Goal: Information Seeking & Learning: Check status

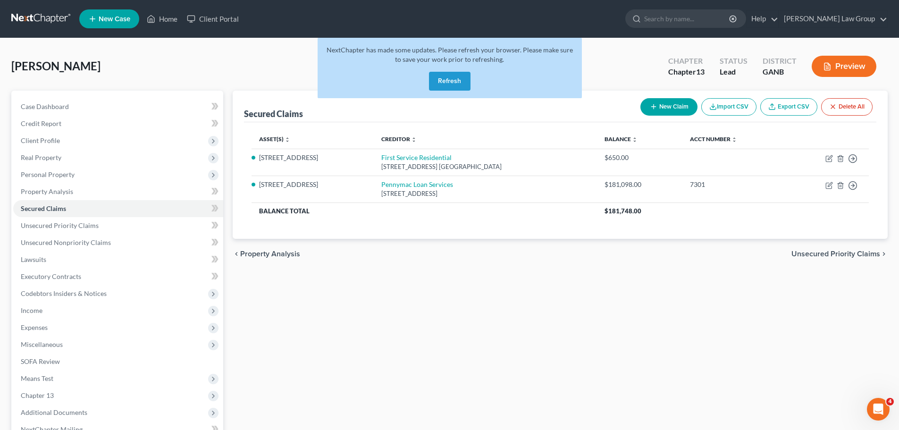
click at [447, 84] on button "Refresh" at bounding box center [450, 81] width 42 height 19
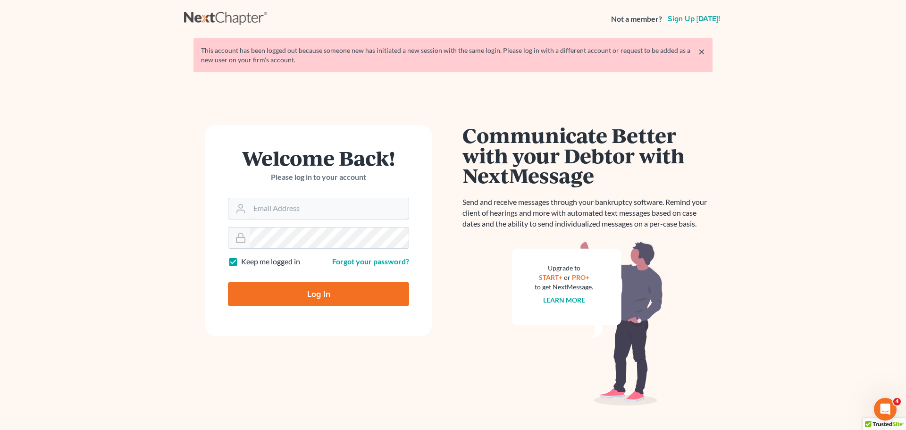
type input "[EMAIL_ADDRESS][DOMAIN_NAME]"
click at [308, 293] on input "Log In" at bounding box center [318, 294] width 181 height 24
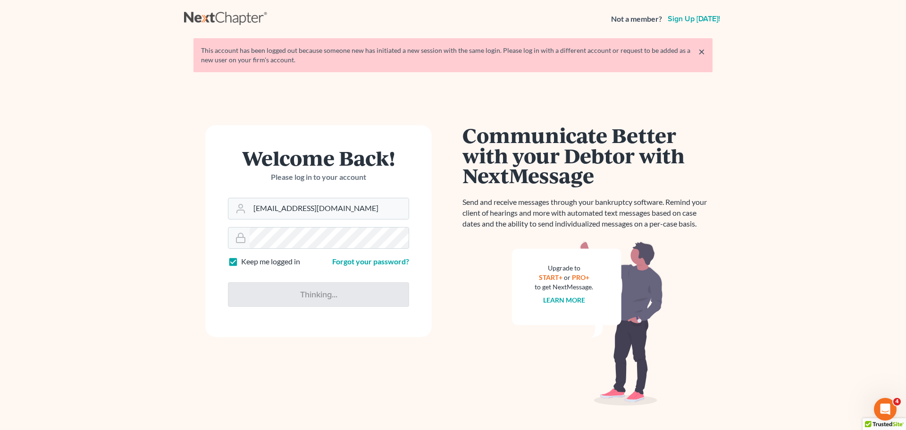
type input "Thinking..."
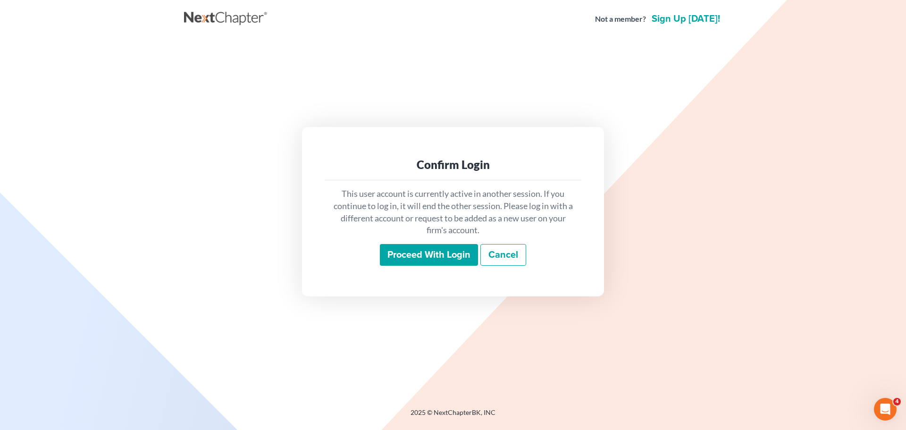
click at [419, 251] on input "Proceed with login" at bounding box center [429, 255] width 98 height 22
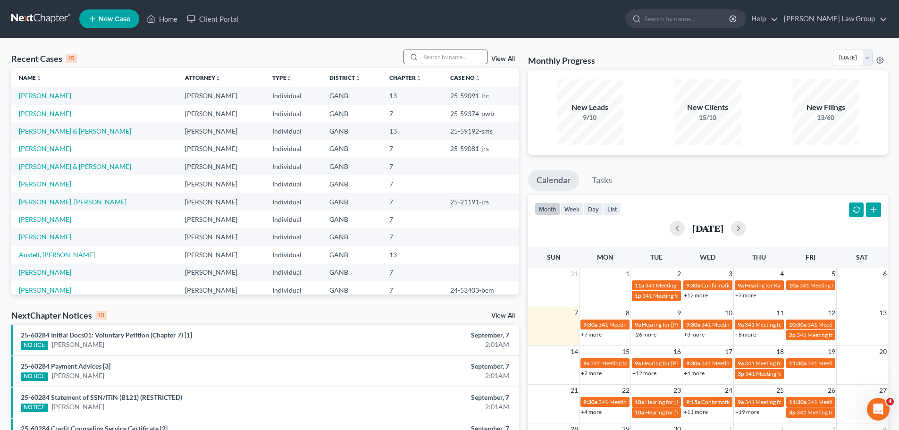
click at [445, 58] on input "search" at bounding box center [454, 57] width 66 height 14
type input "kayla"
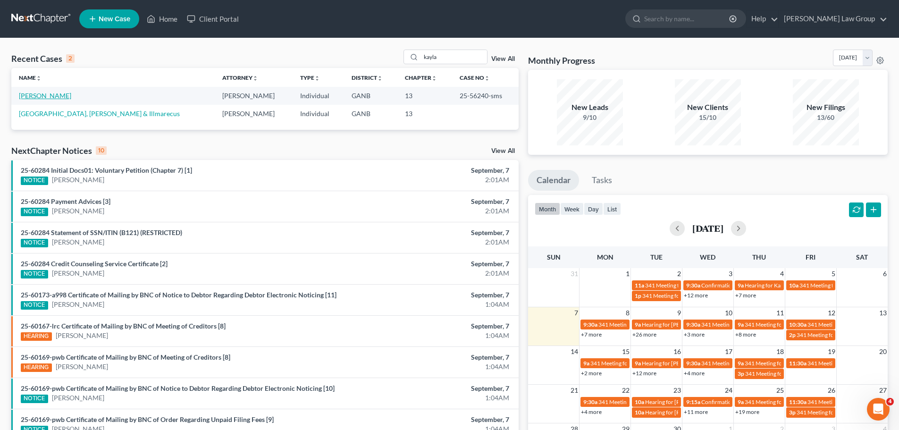
click at [49, 94] on link "[PERSON_NAME]" at bounding box center [45, 96] width 52 height 8
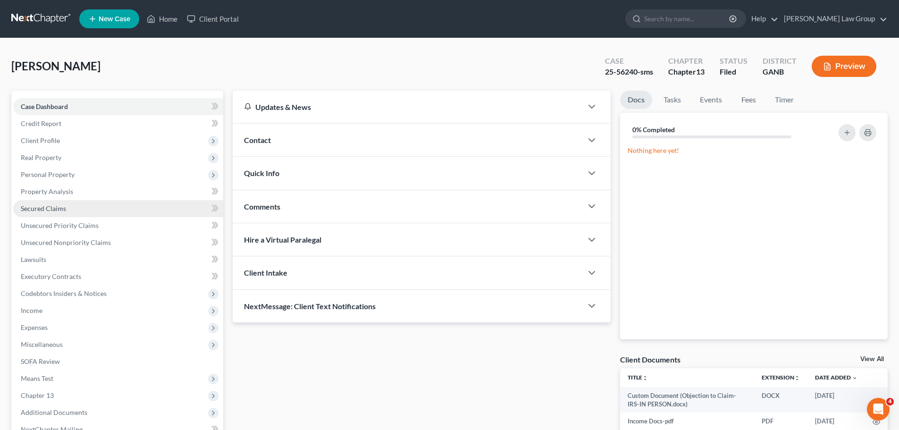
click at [48, 206] on span "Secured Claims" at bounding box center [43, 208] width 45 height 8
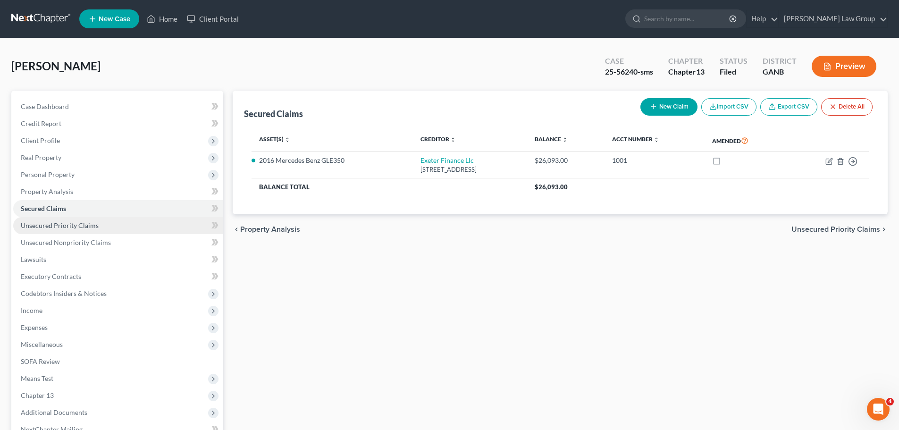
click at [97, 229] on link "Unsecured Priority Claims" at bounding box center [118, 225] width 210 height 17
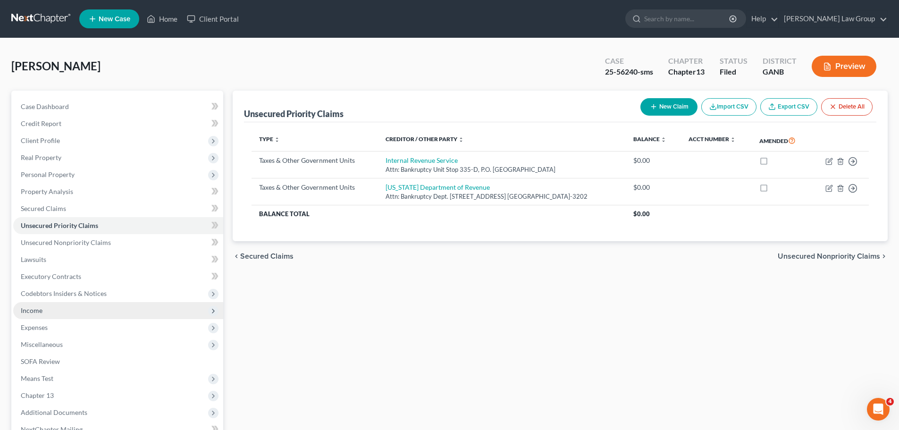
click at [37, 310] on span "Income" at bounding box center [32, 310] width 22 height 8
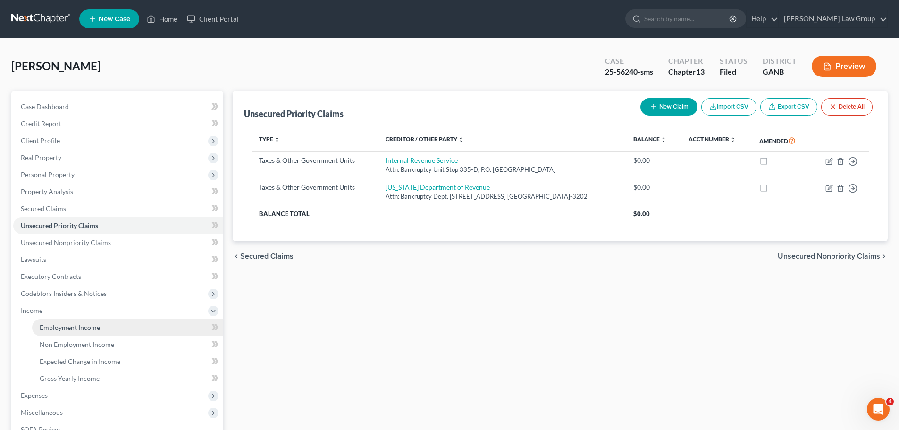
click at [63, 321] on link "Employment Income" at bounding box center [127, 327] width 191 height 17
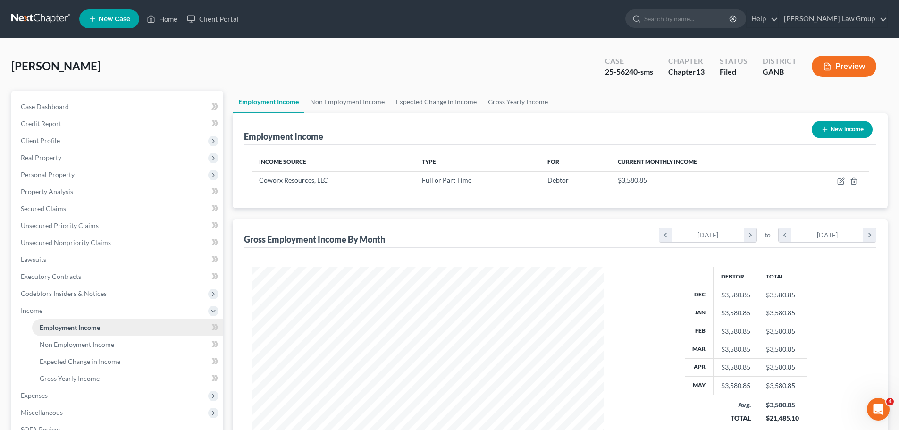
scroll to position [176, 371]
click at [342, 98] on link "Non Employment Income" at bounding box center [347, 102] width 86 height 23
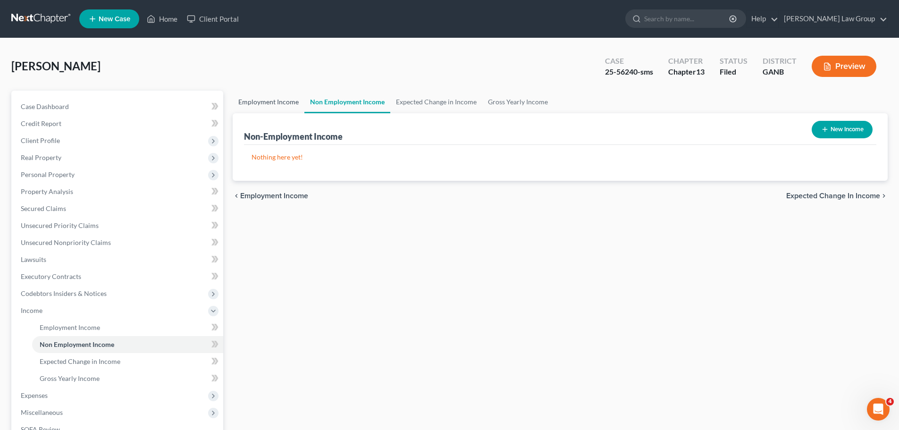
click at [265, 110] on link "Employment Income" at bounding box center [269, 102] width 72 height 23
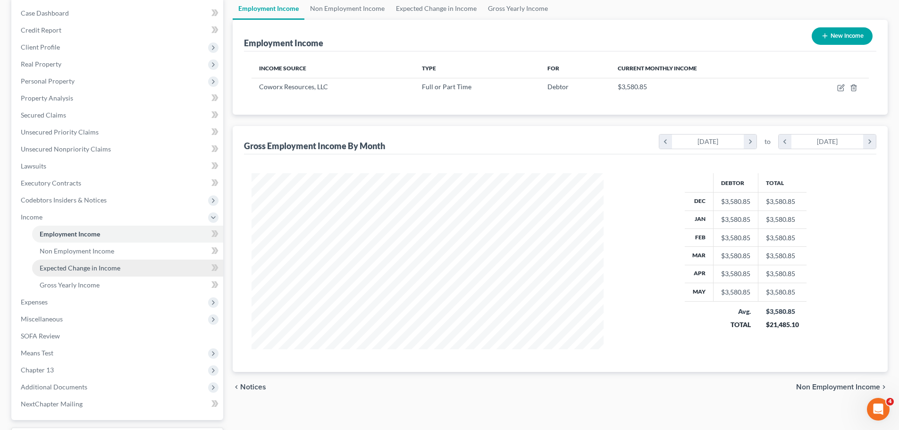
scroll to position [174, 0]
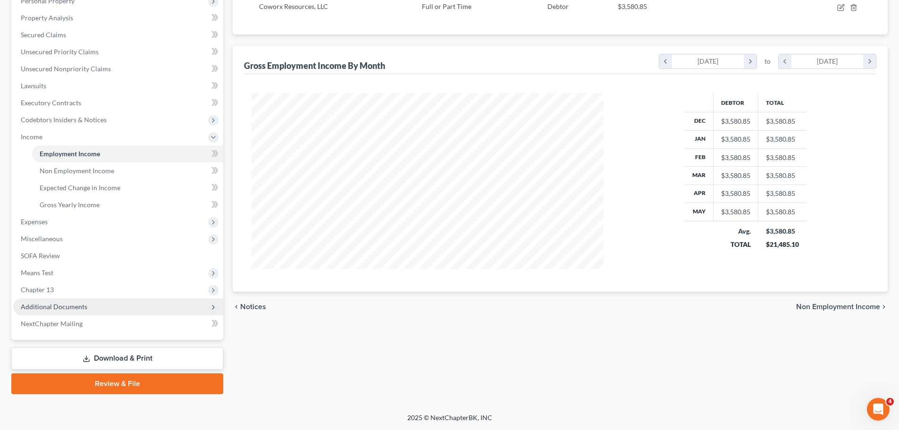
click at [87, 300] on span "Additional Documents" at bounding box center [118, 306] width 210 height 17
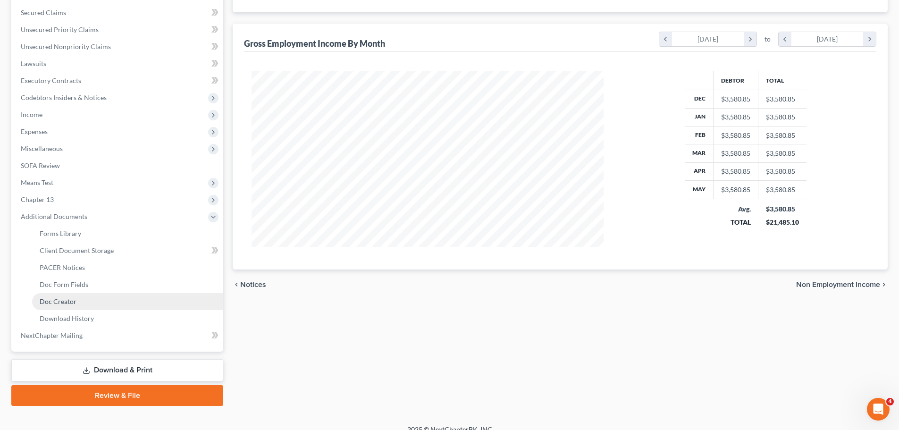
scroll to position [208, 0]
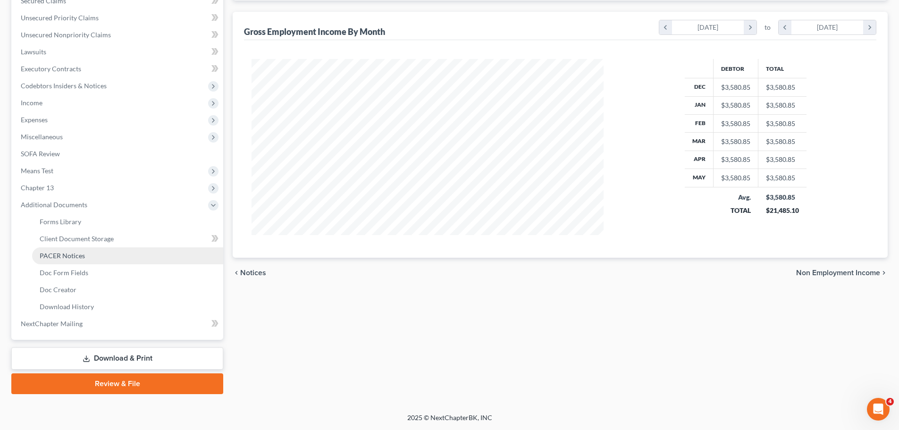
click at [77, 254] on span "PACER Notices" at bounding box center [62, 256] width 45 height 8
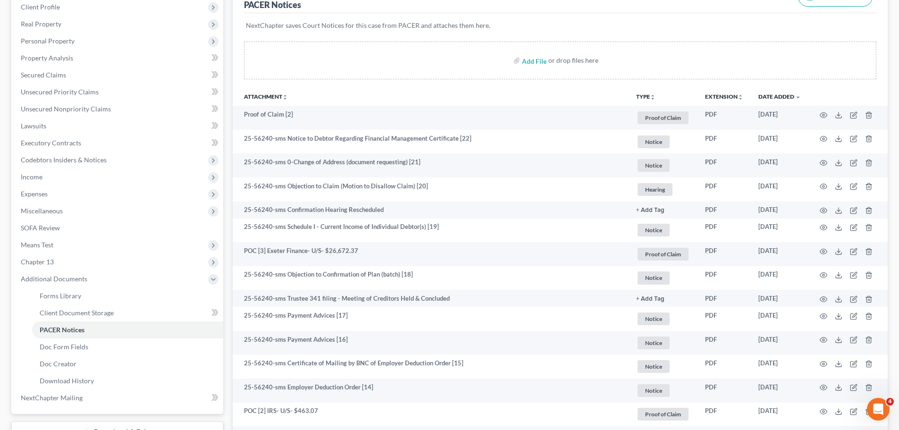
scroll to position [130, 0]
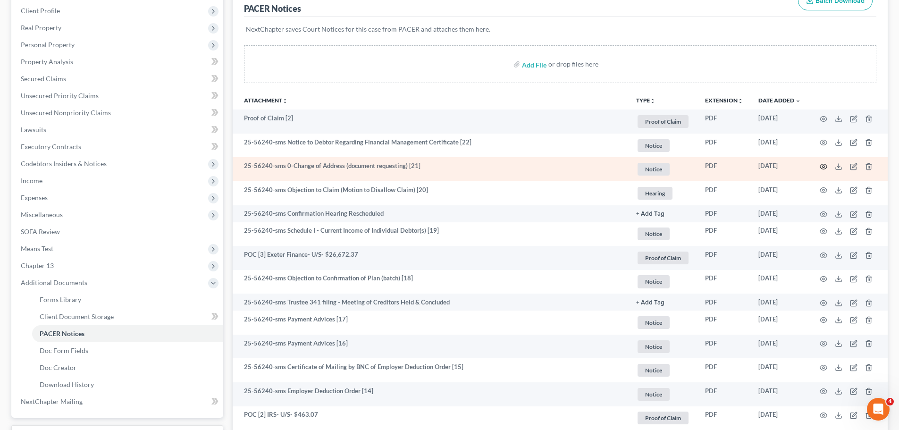
click at [825, 164] on icon "button" at bounding box center [824, 167] width 8 height 8
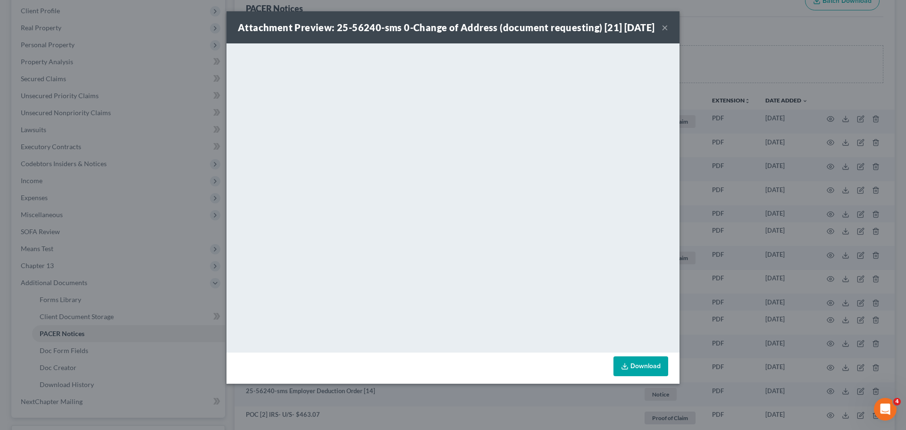
click at [666, 33] on button "×" at bounding box center [665, 27] width 7 height 11
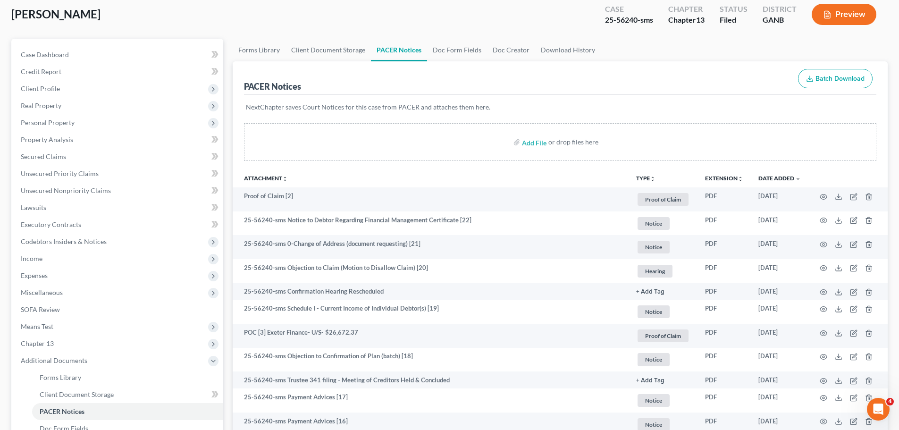
scroll to position [0, 0]
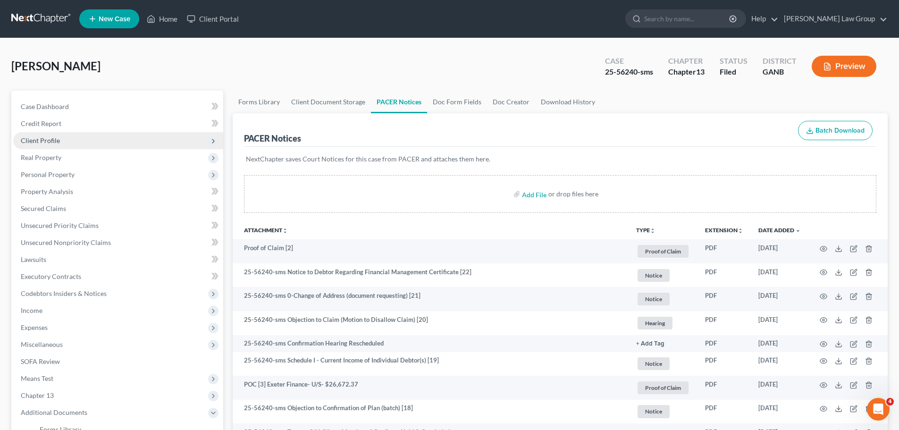
click at [85, 139] on span "Client Profile" at bounding box center [118, 140] width 210 height 17
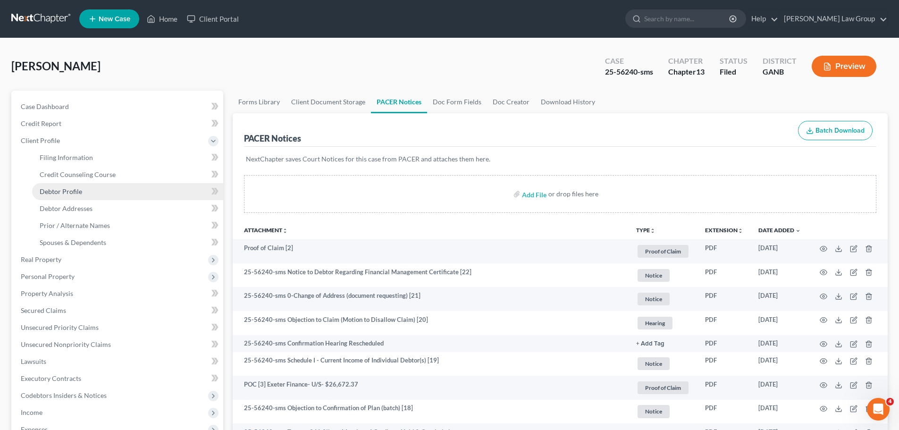
click at [81, 191] on span "Debtor Profile" at bounding box center [61, 191] width 42 height 8
select select "0"
select select "1"
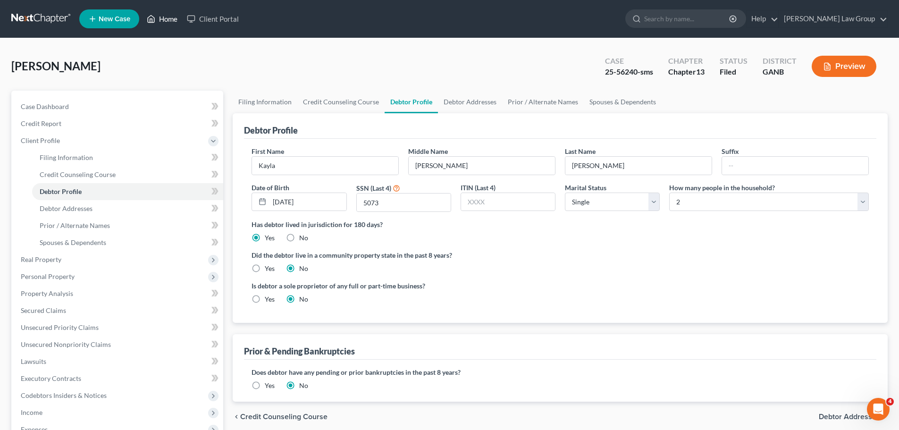
click at [163, 16] on link "Home" at bounding box center [162, 18] width 40 height 17
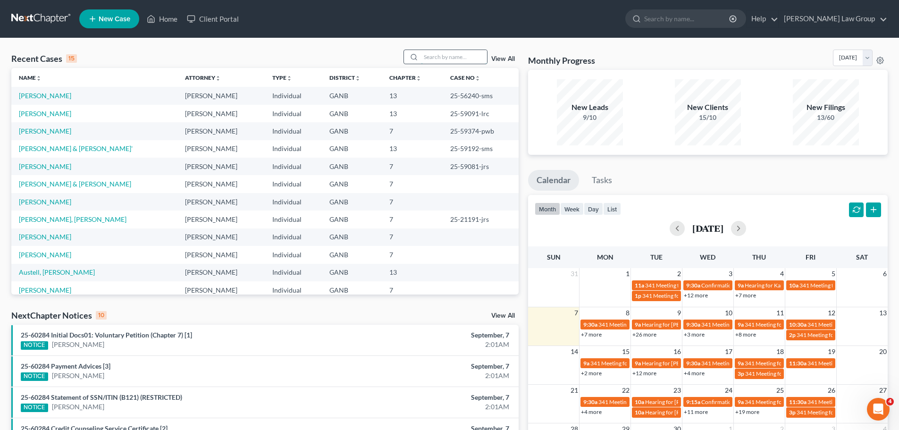
click at [446, 56] on input "search" at bounding box center [454, 57] width 66 height 14
click at [467, 56] on input "search" at bounding box center [454, 57] width 66 height 14
type input "daughter"
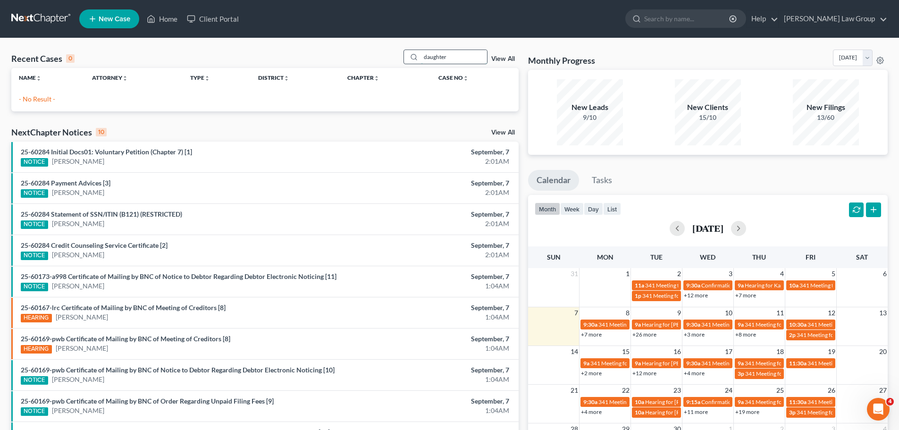
drag, startPoint x: 463, startPoint y: 63, endPoint x: 467, endPoint y: 55, distance: 8.9
click at [467, 55] on input "daughter" at bounding box center [454, 57] width 66 height 14
drag, startPoint x: 468, startPoint y: 52, endPoint x: 367, endPoint y: 57, distance: 101.1
click at [367, 57] on div "Recent Cases 0 daughter View All" at bounding box center [264, 59] width 507 height 18
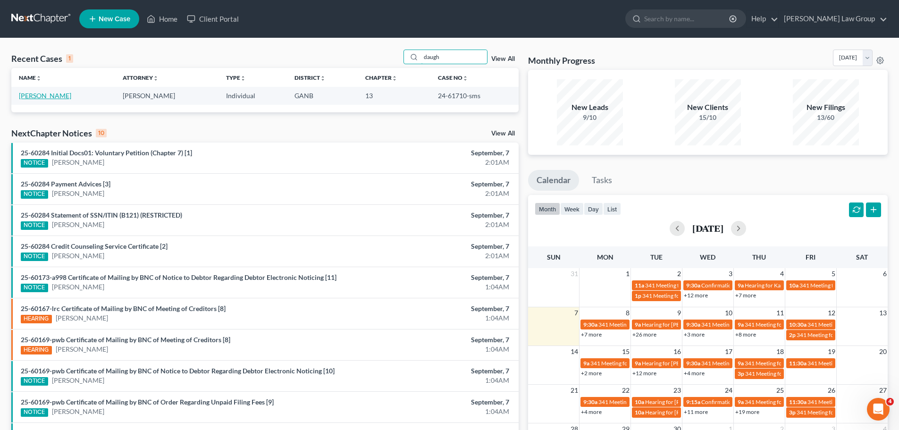
type input "daugh"
click at [53, 94] on link "[PERSON_NAME]" at bounding box center [45, 96] width 52 height 8
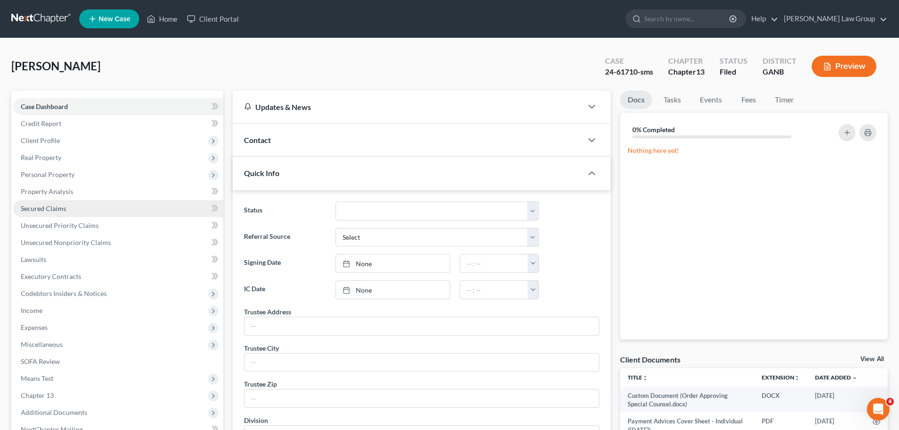
click at [69, 207] on link "Secured Claims" at bounding box center [118, 208] width 210 height 17
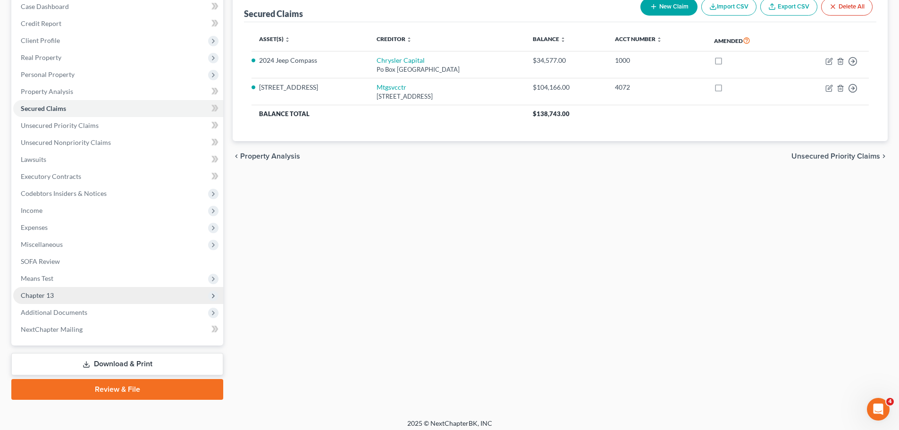
scroll to position [106, 0]
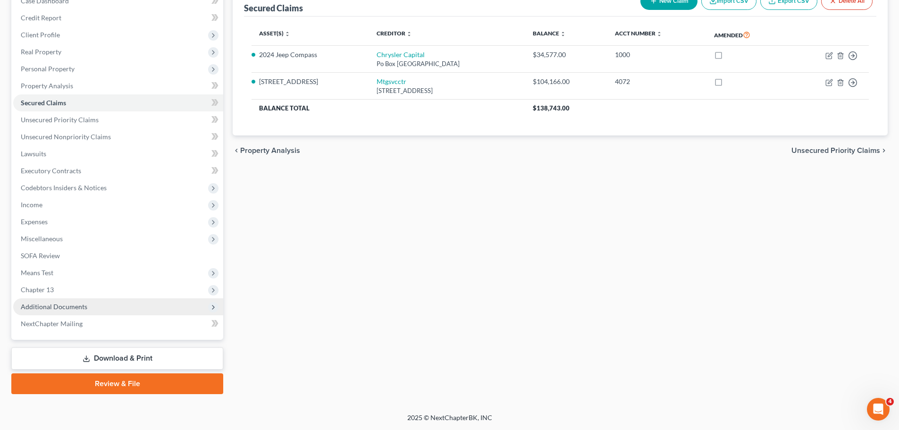
click at [119, 305] on span "Additional Documents" at bounding box center [118, 306] width 210 height 17
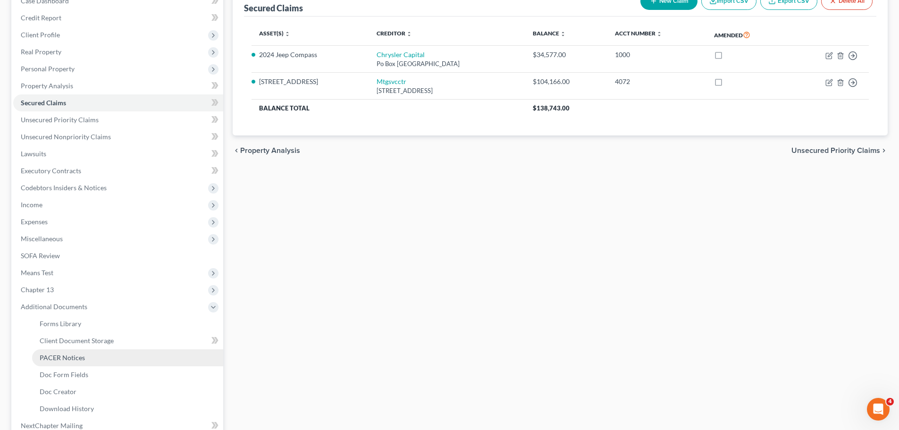
click at [92, 354] on link "PACER Notices" at bounding box center [127, 357] width 191 height 17
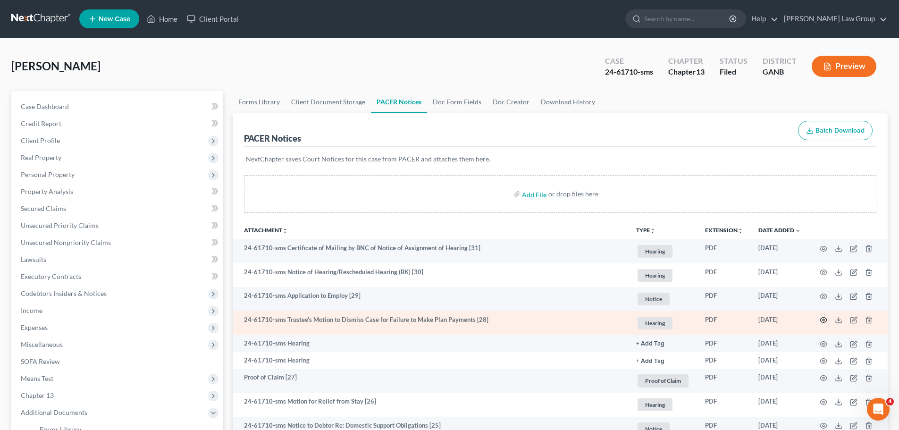
click at [824, 323] on icon "button" at bounding box center [823, 320] width 7 height 5
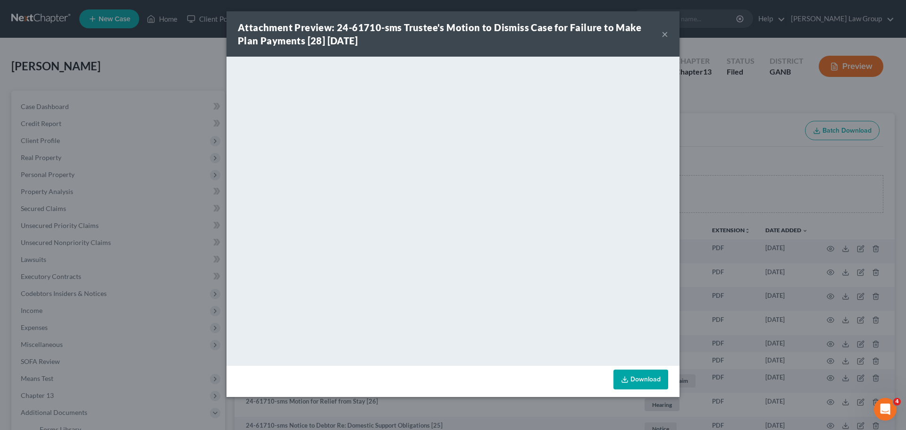
click at [665, 35] on button "×" at bounding box center [665, 33] width 7 height 11
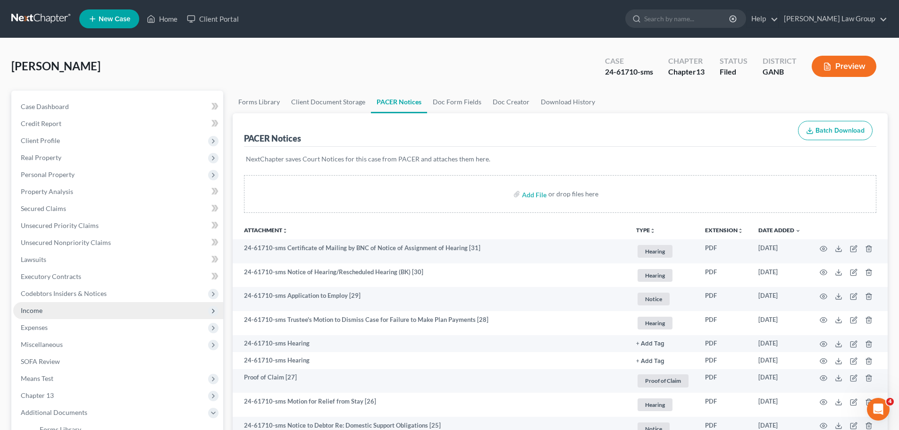
click at [68, 314] on span "Income" at bounding box center [118, 310] width 210 height 17
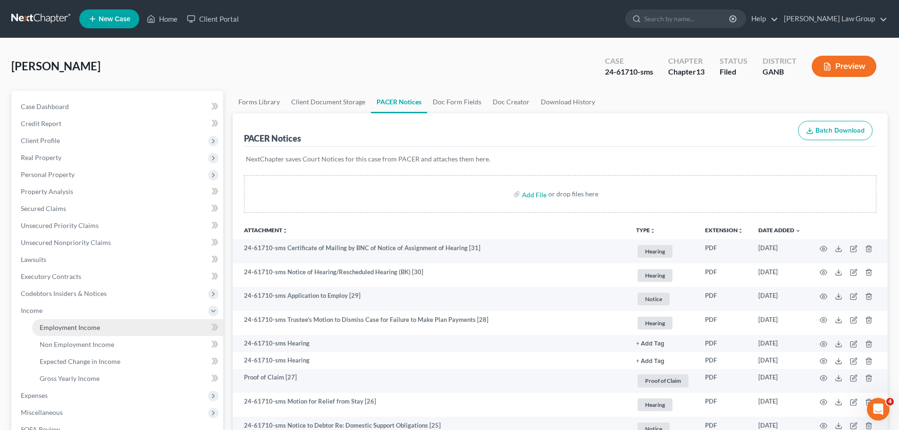
click at [94, 320] on link "Employment Income" at bounding box center [127, 327] width 191 height 17
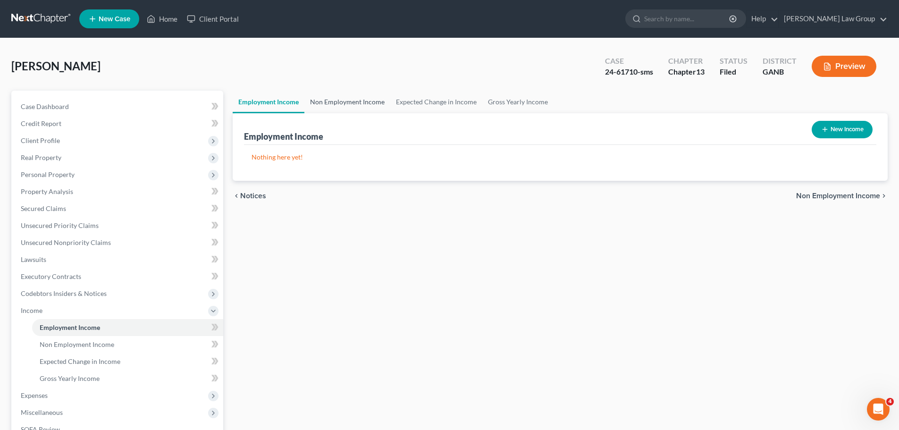
click at [353, 100] on link "Non Employment Income" at bounding box center [347, 102] width 86 height 23
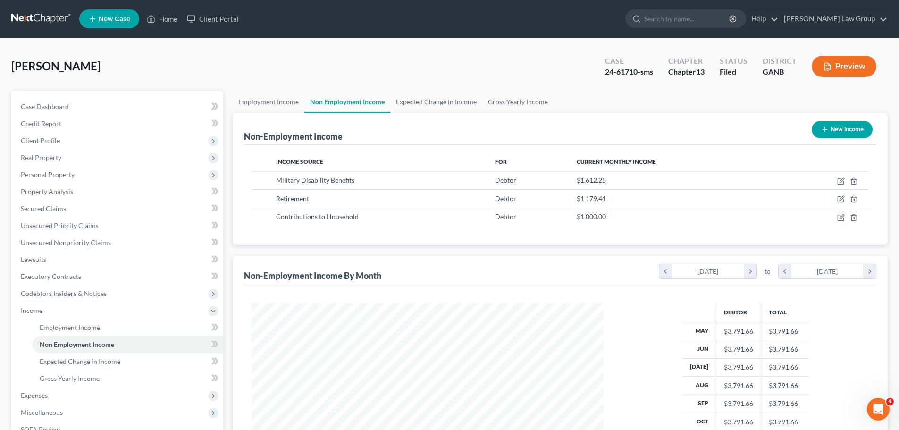
scroll to position [176, 371]
click at [71, 137] on span "Client Profile" at bounding box center [118, 140] width 210 height 17
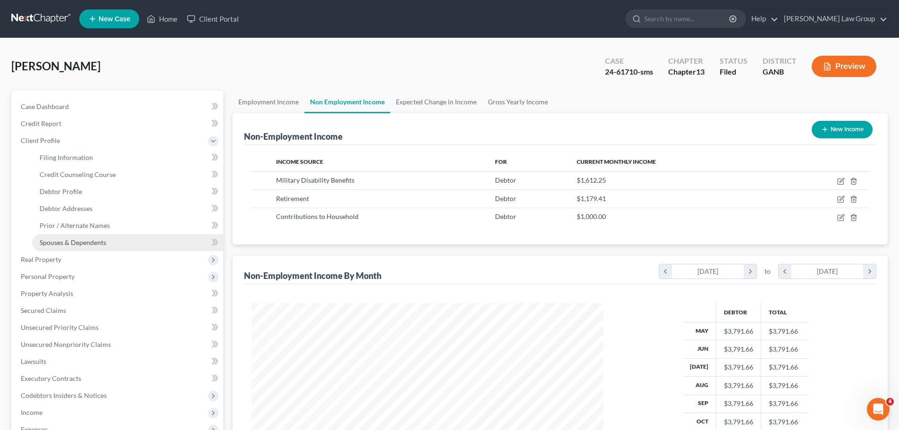
click at [118, 238] on link "Spouses & Dependents" at bounding box center [127, 242] width 191 height 17
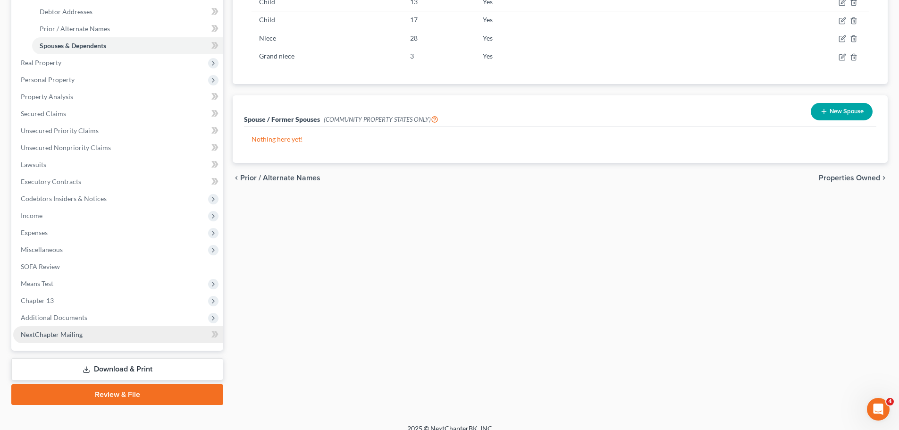
scroll to position [208, 0]
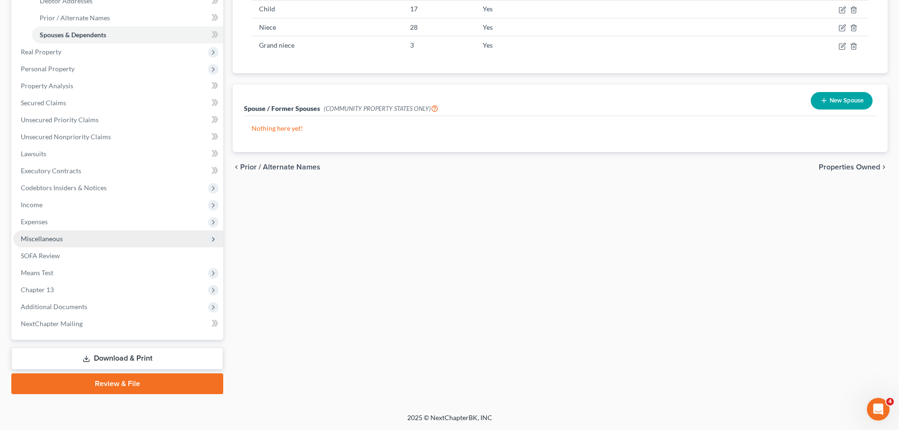
click at [122, 235] on span "Miscellaneous" at bounding box center [118, 238] width 210 height 17
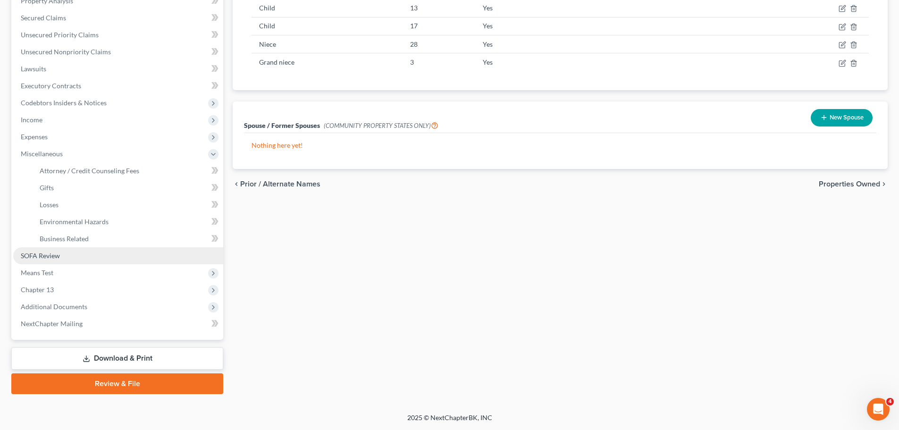
scroll to position [191, 0]
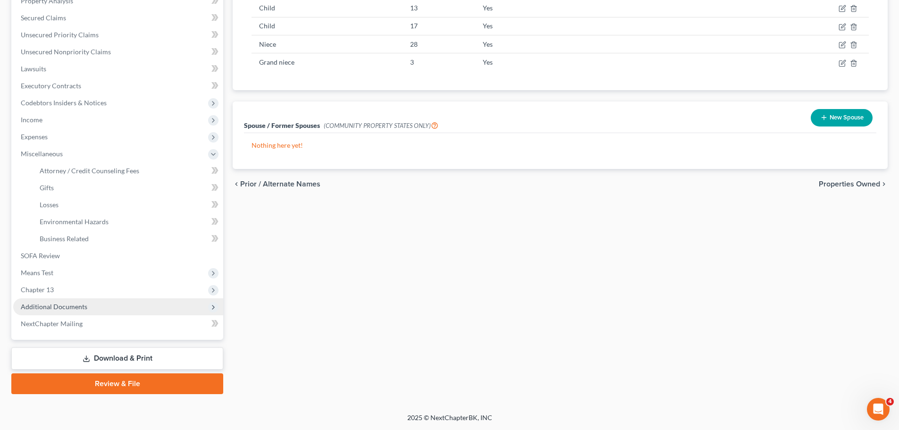
click at [119, 307] on span "Additional Documents" at bounding box center [118, 306] width 210 height 17
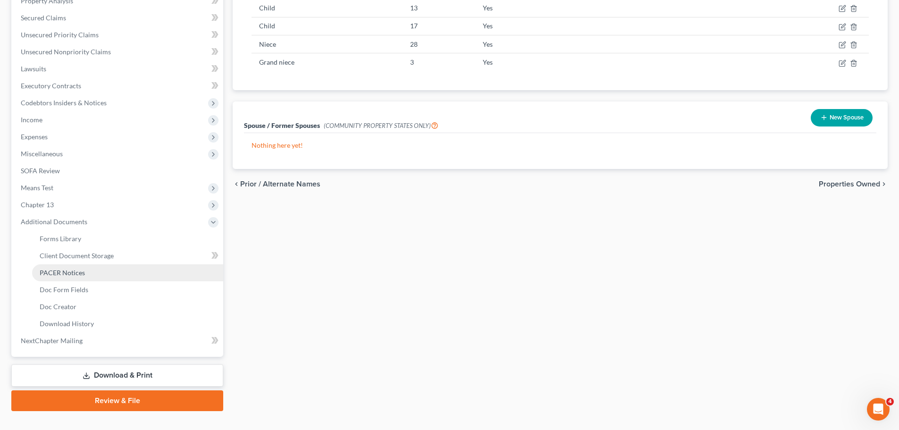
click at [92, 276] on link "PACER Notices" at bounding box center [127, 272] width 191 height 17
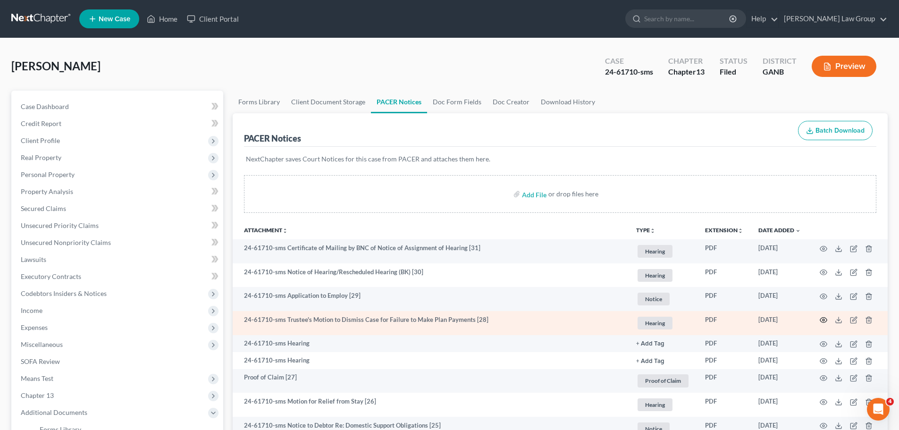
click at [826, 318] on icon "button" at bounding box center [824, 320] width 8 height 8
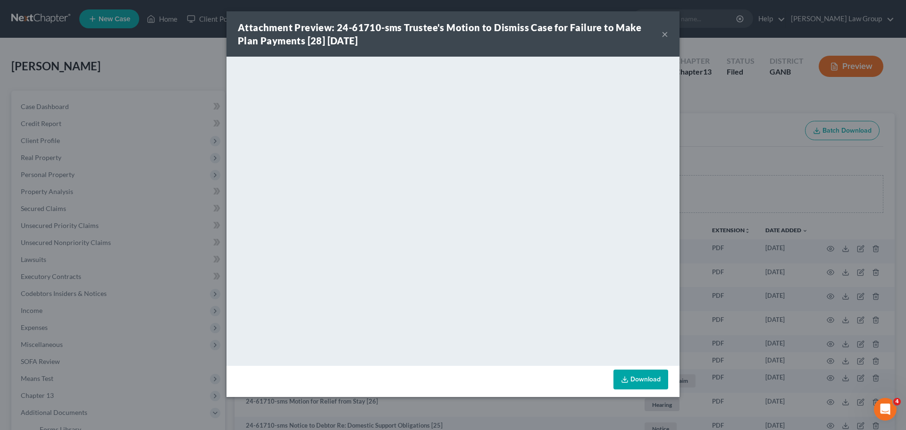
click at [667, 35] on button "×" at bounding box center [665, 33] width 7 height 11
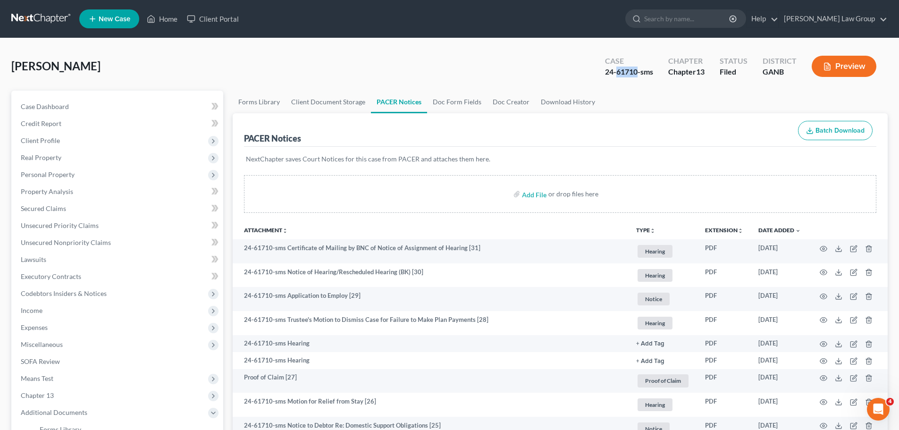
drag, startPoint x: 636, startPoint y: 71, endPoint x: 617, endPoint y: 71, distance: 18.9
click at [617, 71] on div "24-61710-sms" at bounding box center [629, 72] width 48 height 11
copy div "61710"
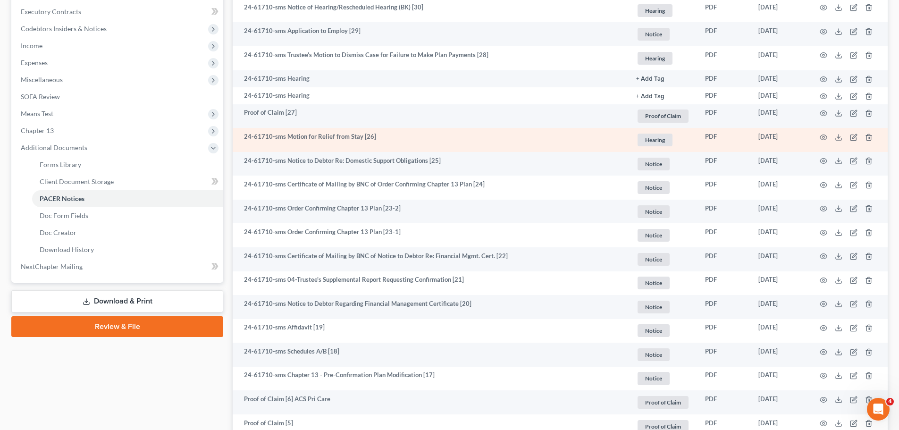
scroll to position [378, 0]
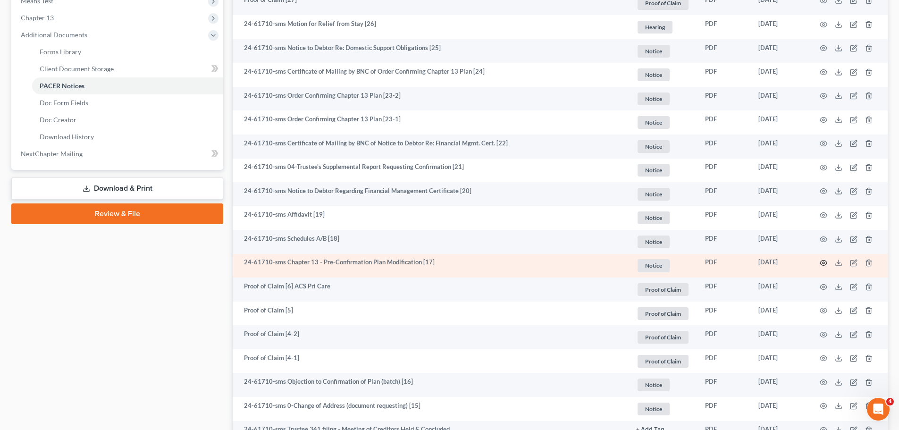
click at [822, 262] on icon "button" at bounding box center [824, 263] width 8 height 8
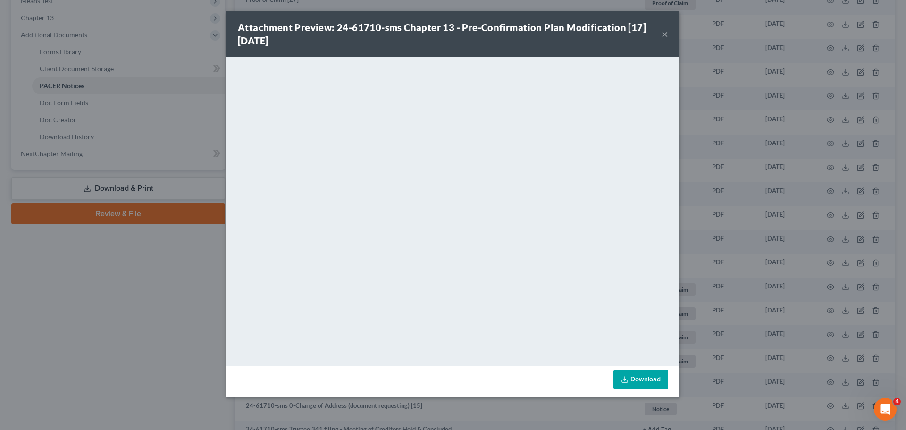
click at [662, 36] on button "×" at bounding box center [665, 33] width 7 height 11
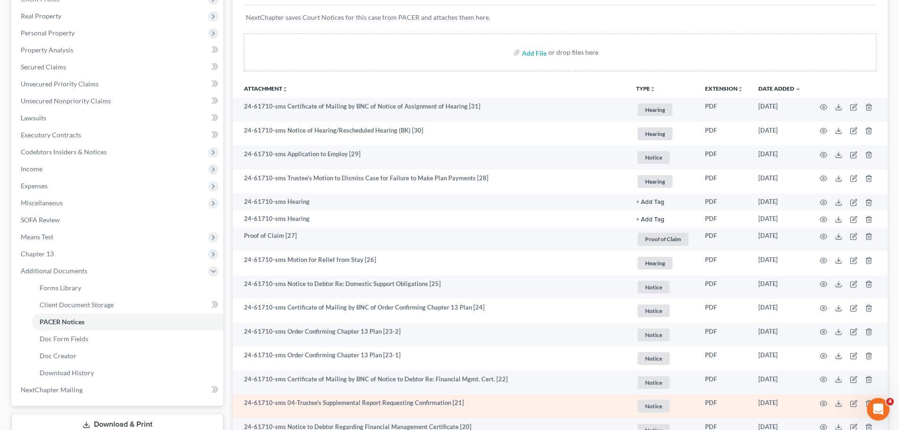
scroll to position [0, 0]
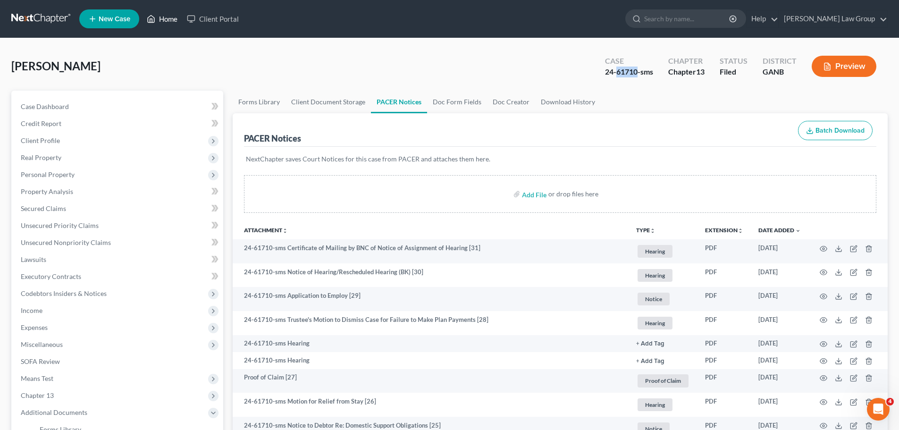
click at [151, 14] on icon at bounding box center [151, 18] width 8 height 11
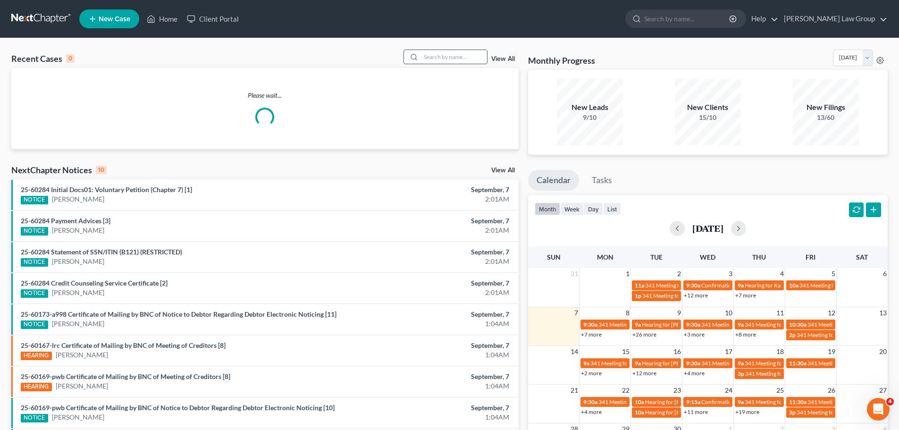
click at [456, 51] on input "search" at bounding box center [454, 57] width 66 height 14
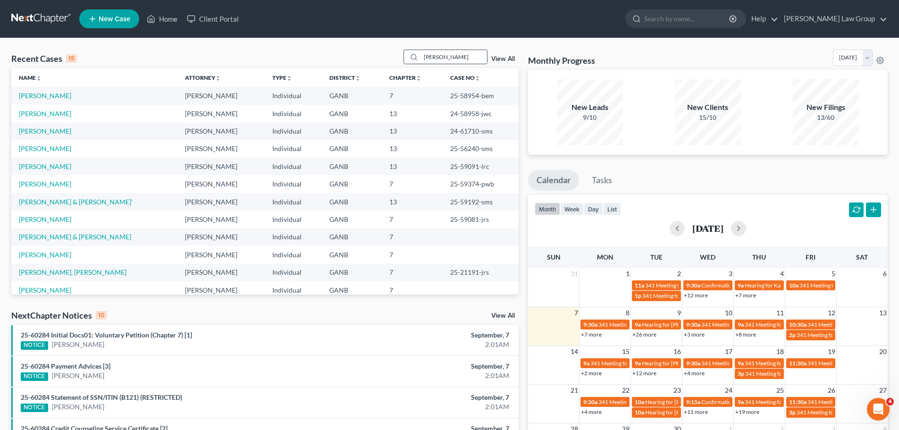
type input "[PERSON_NAME]"
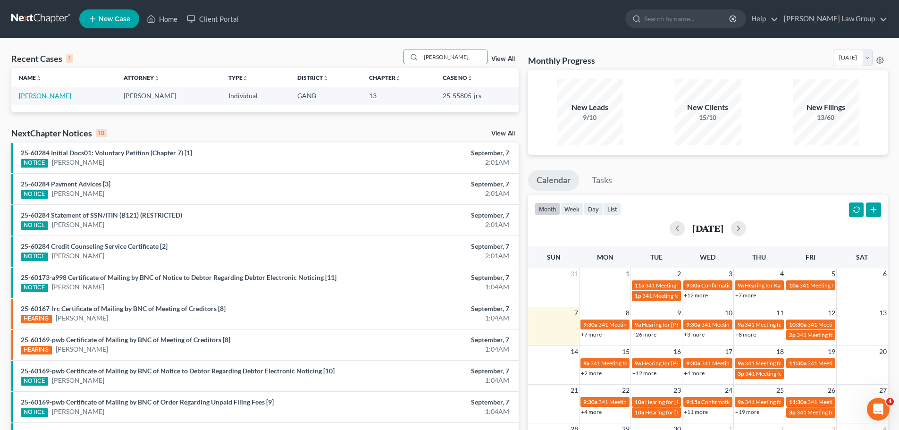
click at [38, 97] on link "[PERSON_NAME]" at bounding box center [45, 96] width 52 height 8
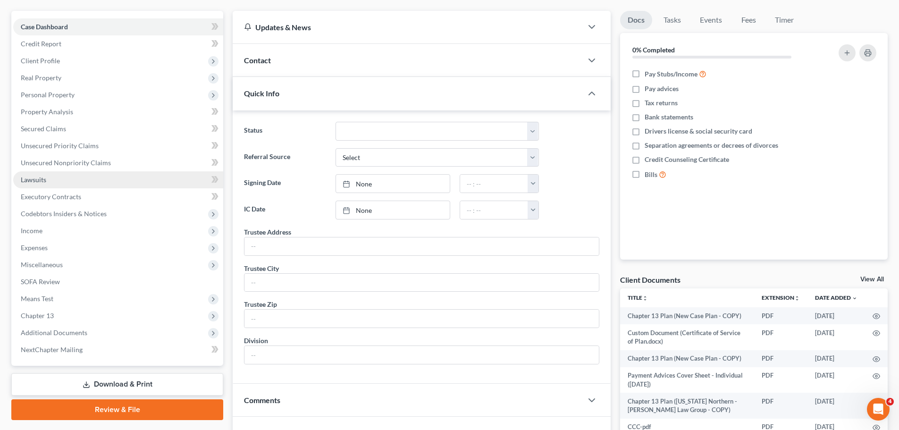
scroll to position [94, 0]
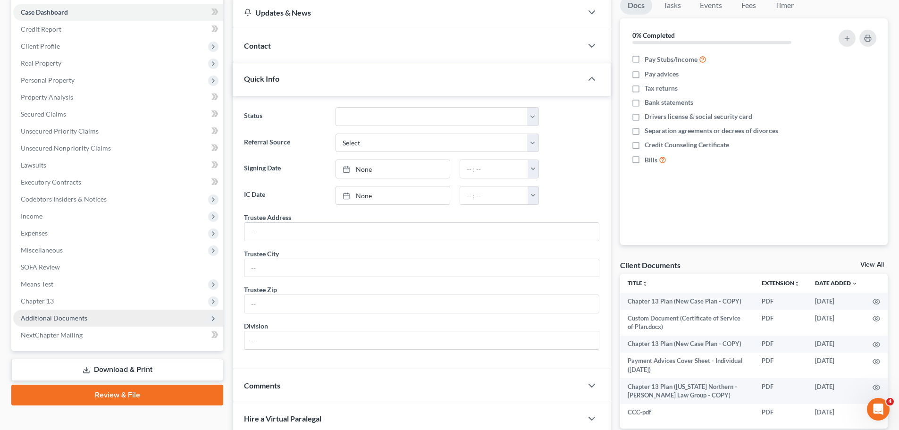
click at [127, 319] on span "Additional Documents" at bounding box center [118, 318] width 210 height 17
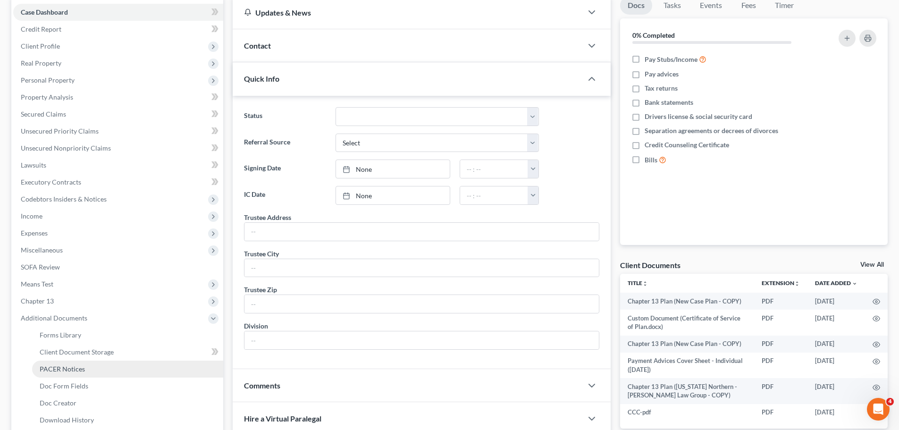
click at [77, 365] on span "PACER Notices" at bounding box center [62, 369] width 45 height 8
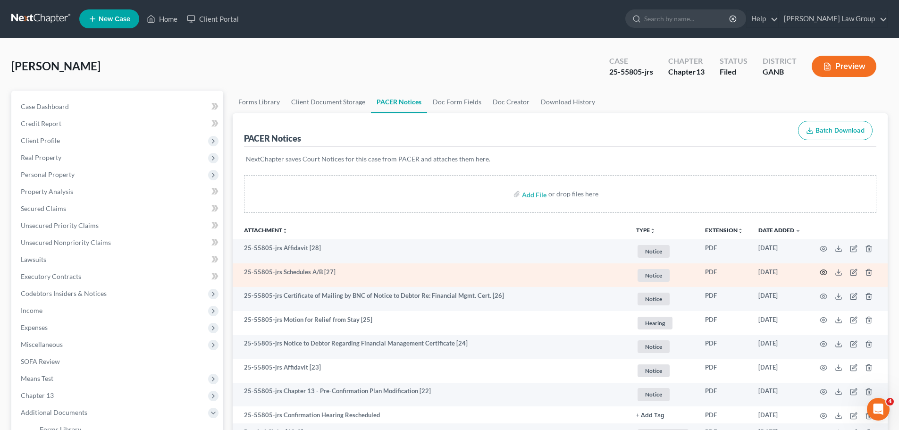
click at [826, 273] on icon "button" at bounding box center [824, 273] width 8 height 8
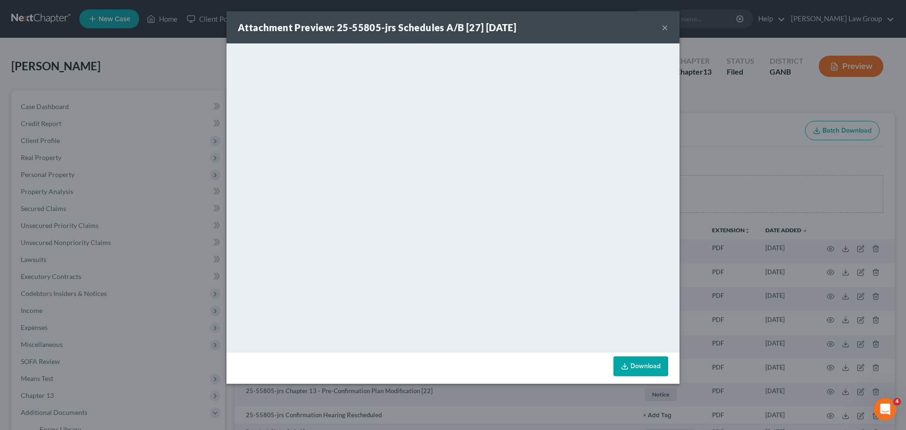
click at [660, 28] on div "Attachment Preview: 25-55805-jrs Schedules A/B [27] [DATE] ×" at bounding box center [453, 27] width 453 height 32
click at [664, 26] on button "×" at bounding box center [665, 27] width 7 height 11
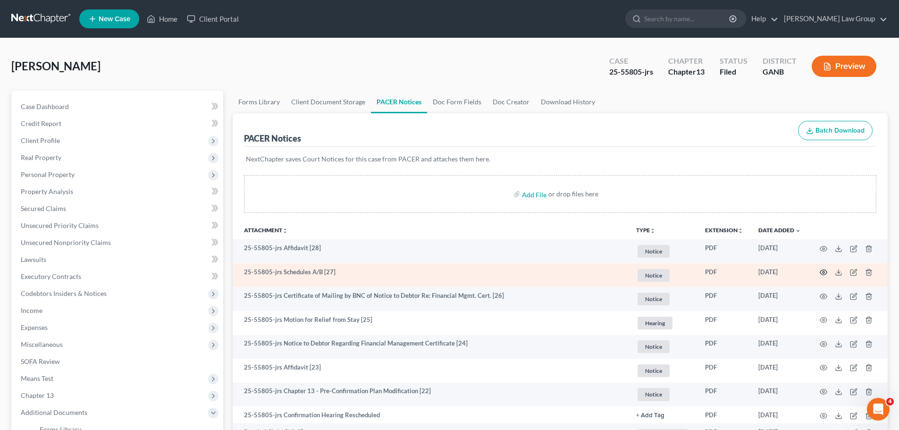
click at [826, 274] on icon "button" at bounding box center [823, 272] width 7 height 5
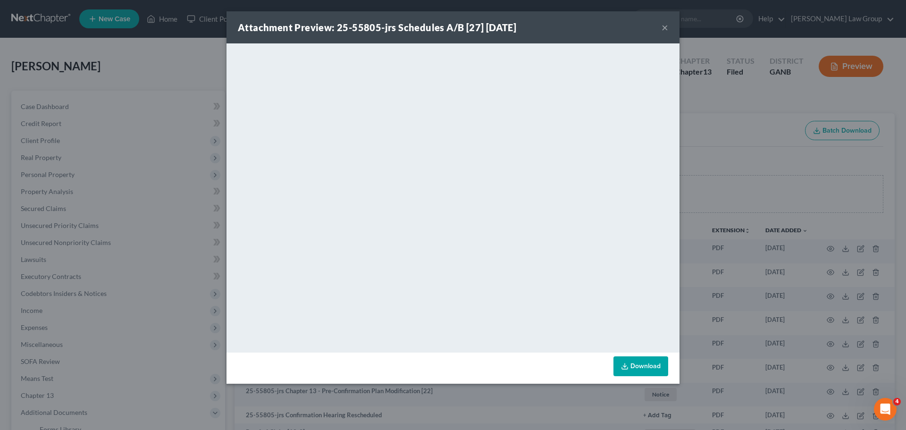
click at [664, 28] on button "×" at bounding box center [665, 27] width 7 height 11
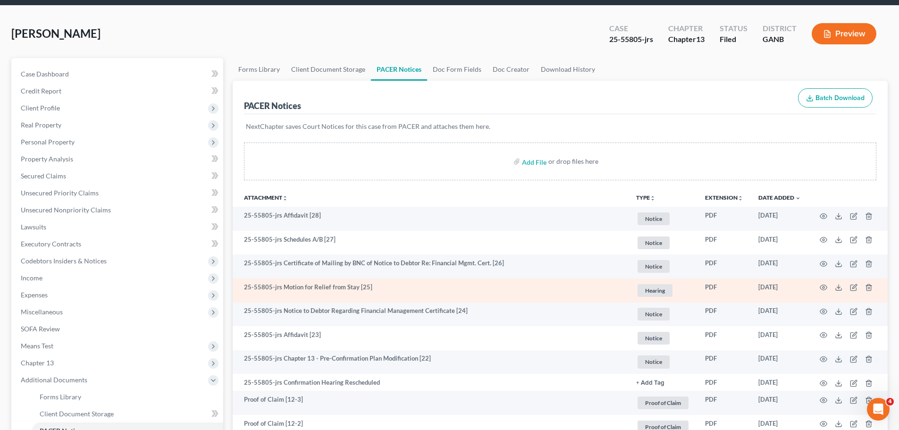
scroll to position [94, 0]
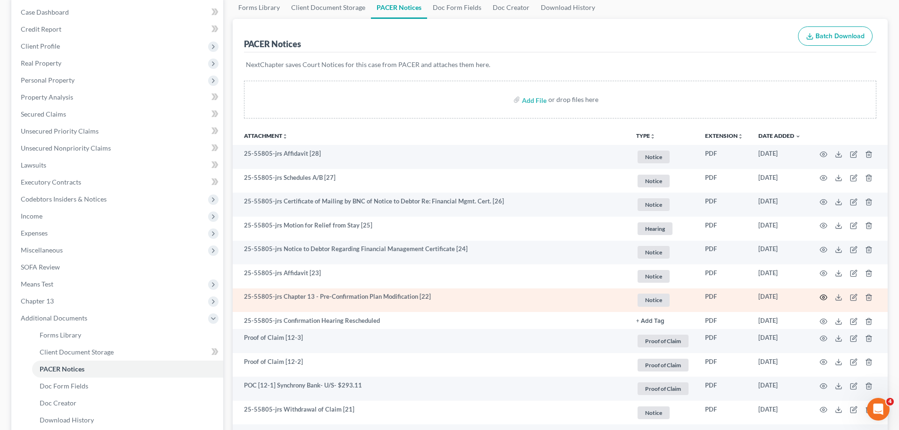
click at [822, 295] on icon "button" at bounding box center [824, 298] width 8 height 8
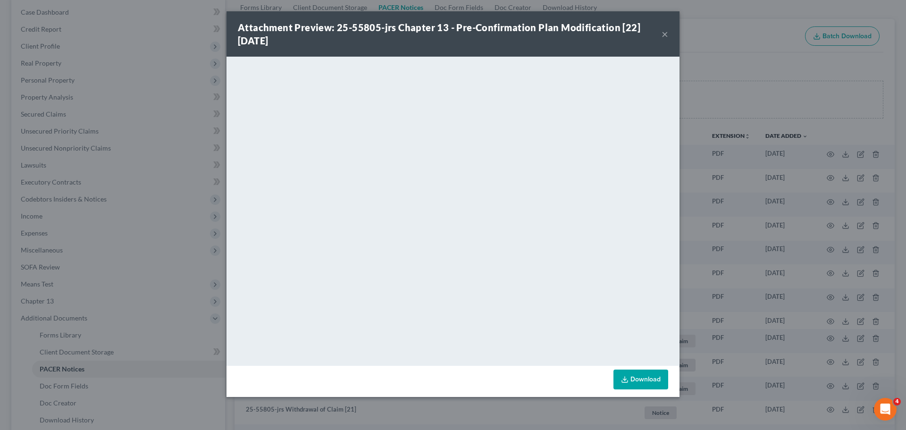
click at [666, 28] on button "×" at bounding box center [665, 33] width 7 height 11
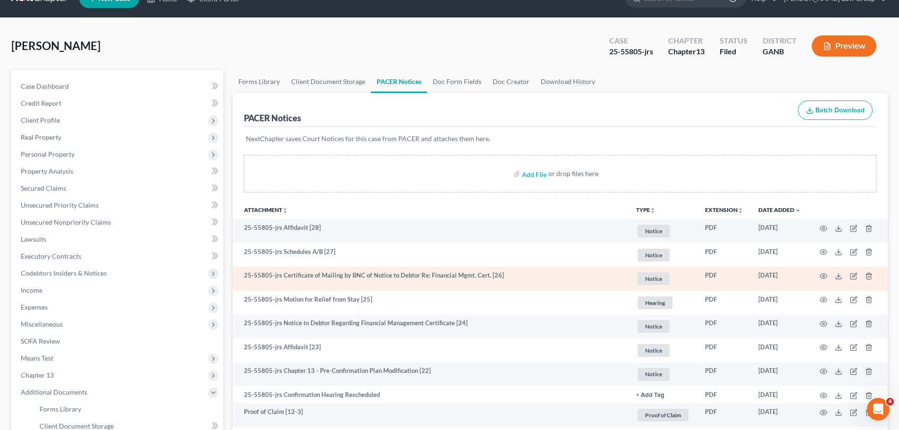
scroll to position [0, 0]
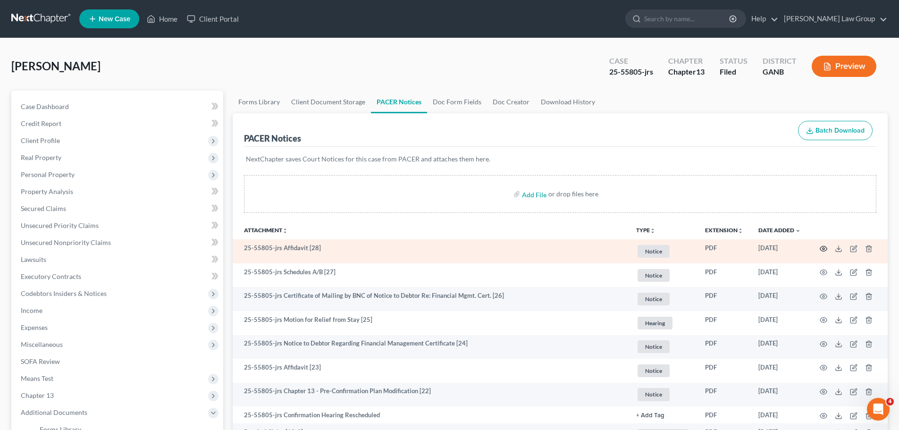
click at [824, 245] on icon "button" at bounding box center [824, 249] width 8 height 8
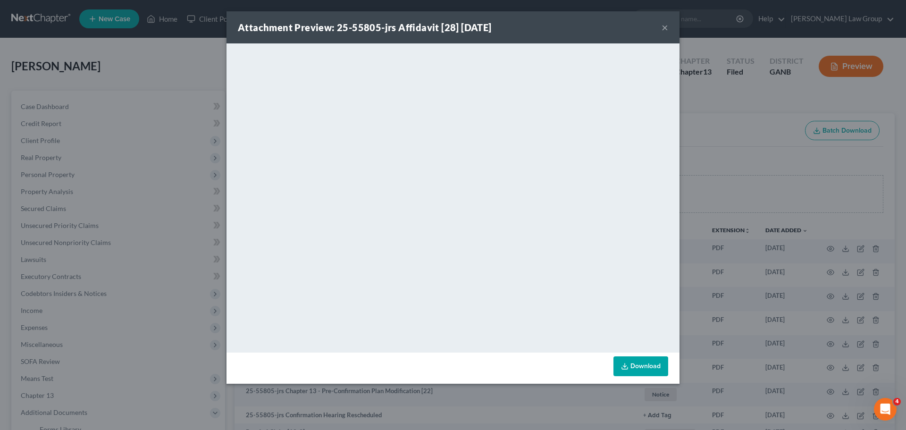
click at [663, 27] on button "×" at bounding box center [665, 27] width 7 height 11
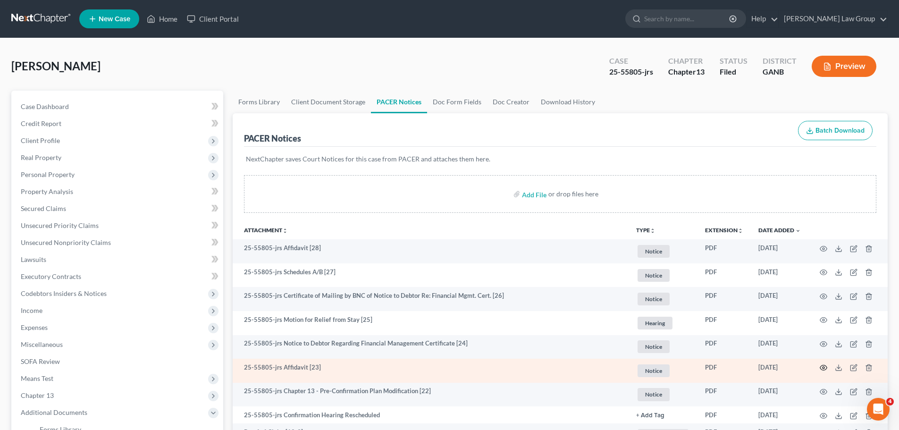
click at [824, 366] on icon "button" at bounding box center [824, 368] width 8 height 8
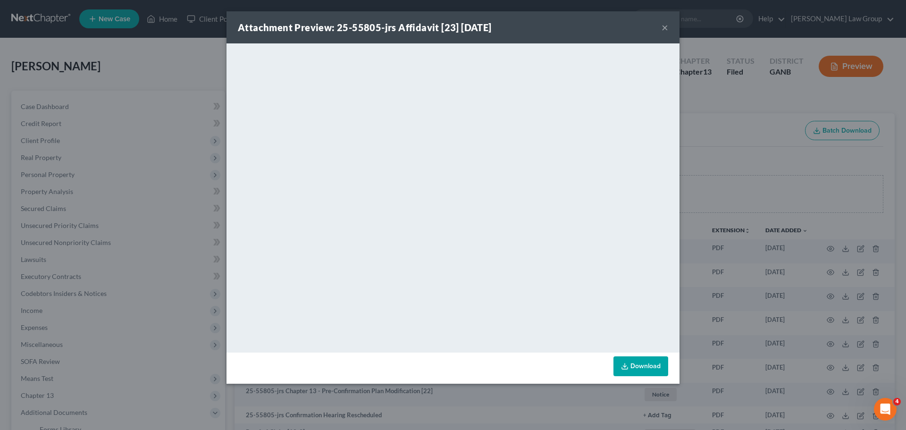
click at [665, 24] on button "×" at bounding box center [665, 27] width 7 height 11
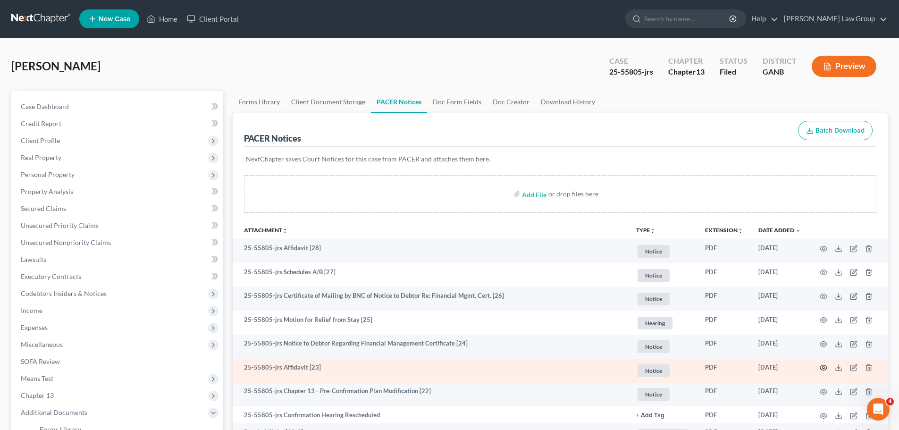
click at [822, 367] on icon "button" at bounding box center [824, 368] width 8 height 8
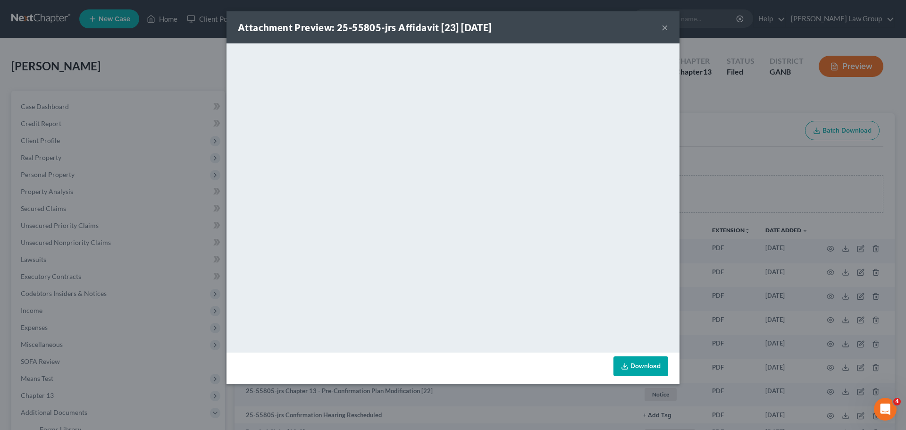
click at [664, 23] on button "×" at bounding box center [665, 27] width 7 height 11
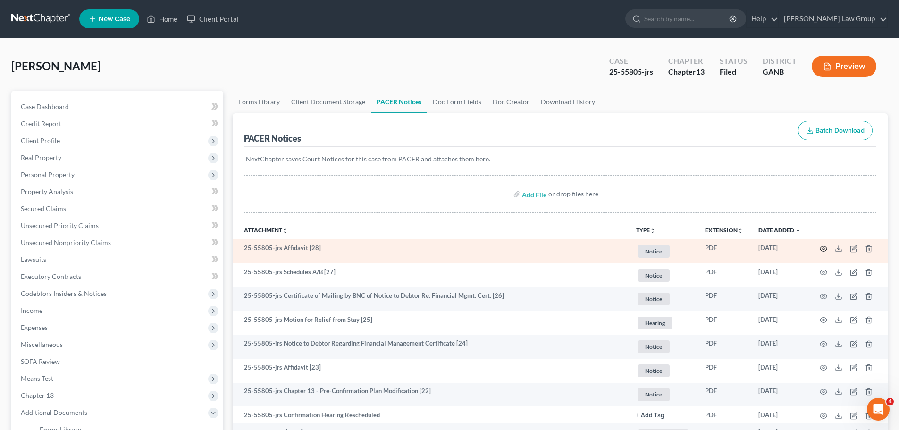
click at [824, 247] on icon "button" at bounding box center [824, 249] width 8 height 8
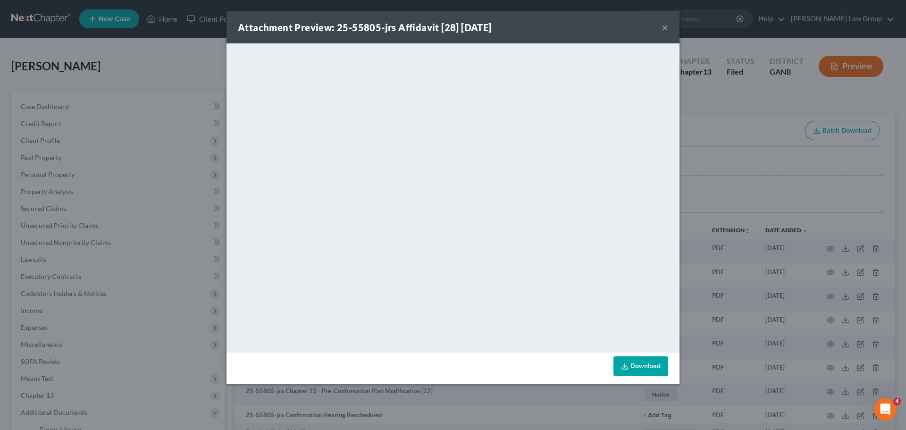
click at [663, 28] on button "×" at bounding box center [665, 27] width 7 height 11
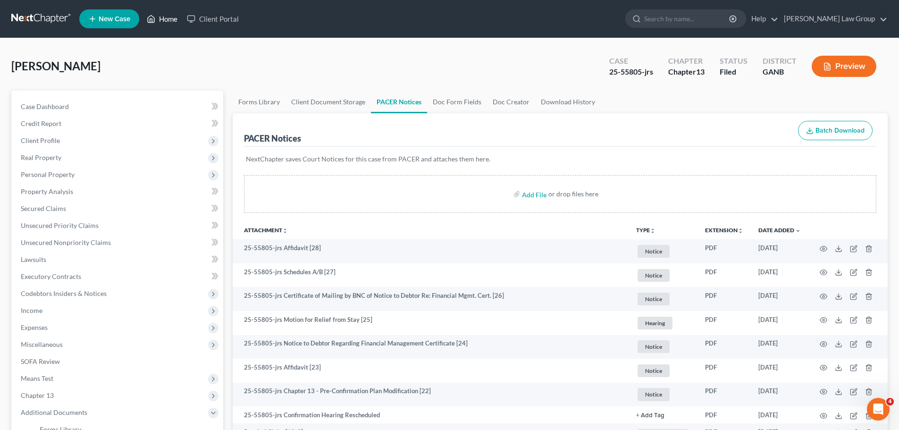
click at [169, 15] on link "Home" at bounding box center [162, 18] width 40 height 17
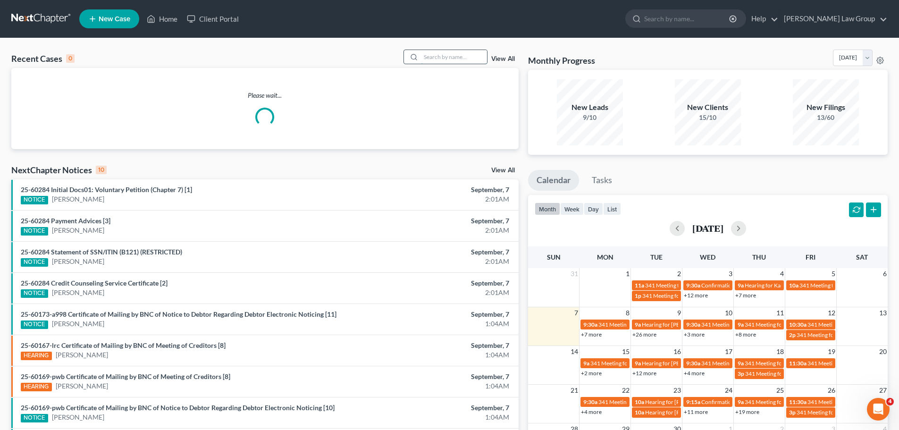
click at [439, 62] on input "search" at bounding box center [454, 57] width 66 height 14
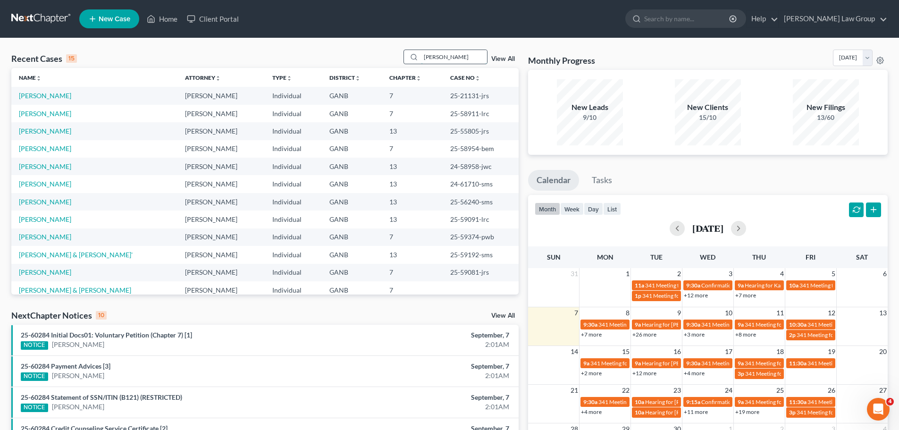
type input "[PERSON_NAME]"
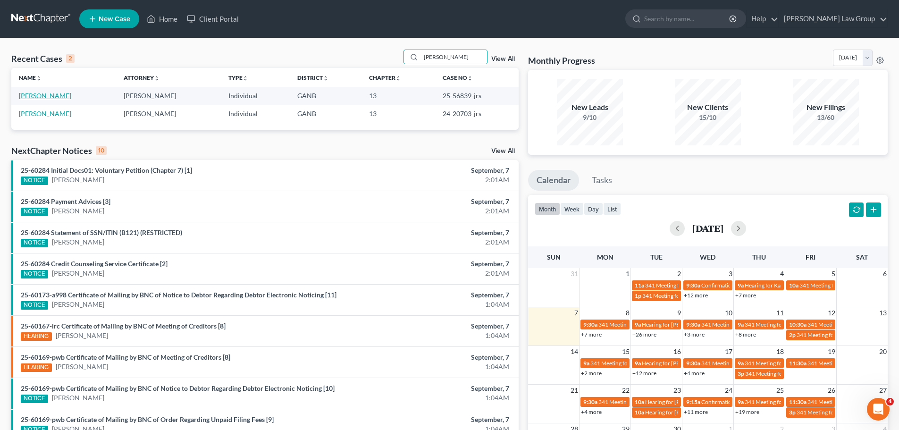
click at [59, 99] on link "[PERSON_NAME]" at bounding box center [45, 96] width 52 height 8
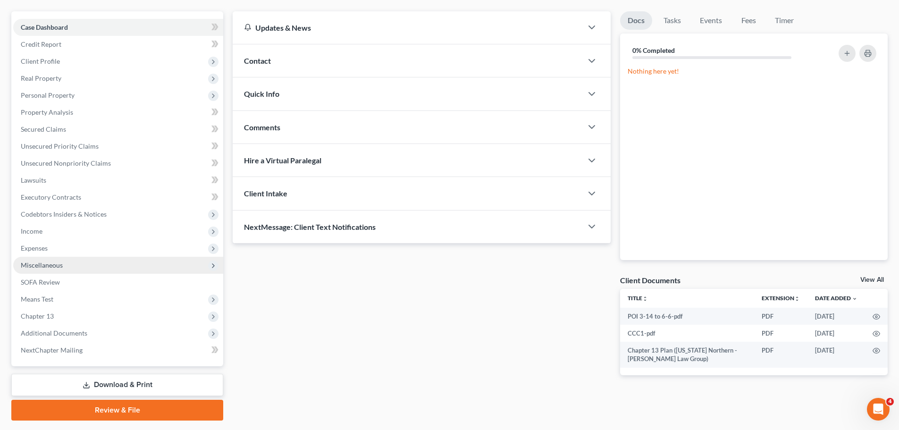
scroll to position [106, 0]
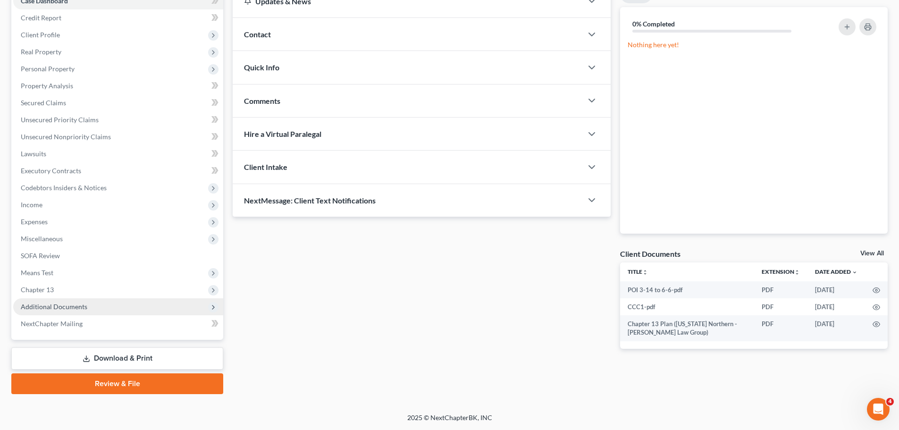
click at [71, 306] on span "Additional Documents" at bounding box center [54, 306] width 67 height 8
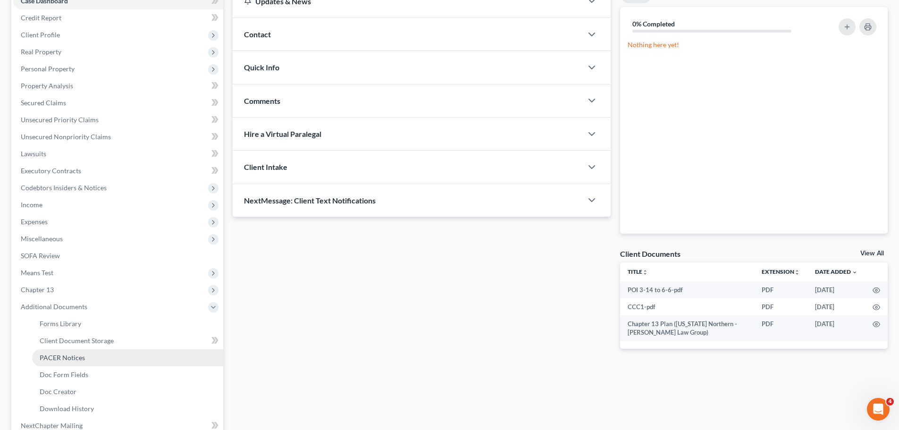
click at [92, 359] on link "PACER Notices" at bounding box center [127, 357] width 191 height 17
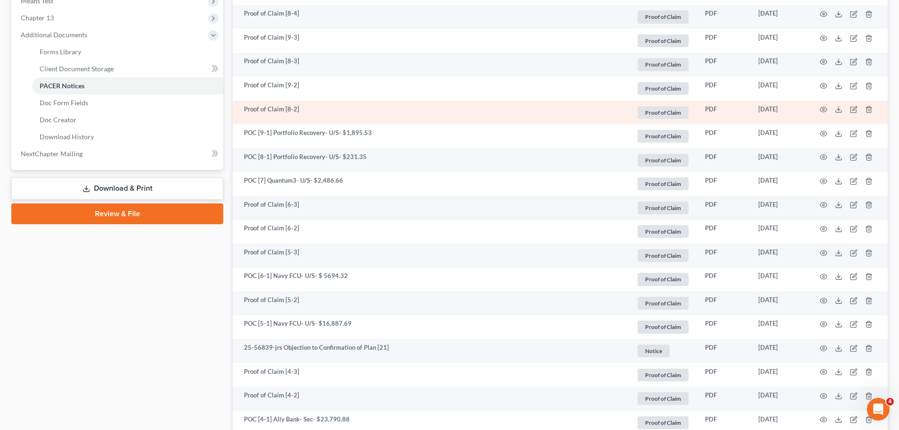
scroll to position [566, 0]
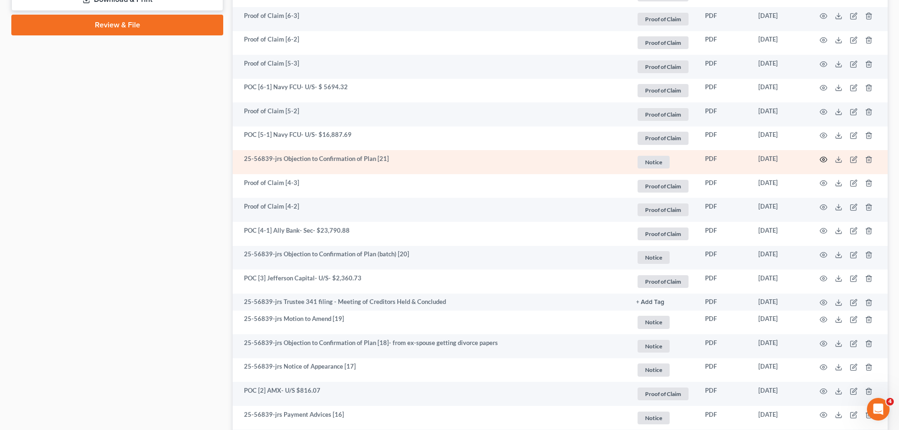
click at [825, 160] on icon "button" at bounding box center [824, 160] width 8 height 8
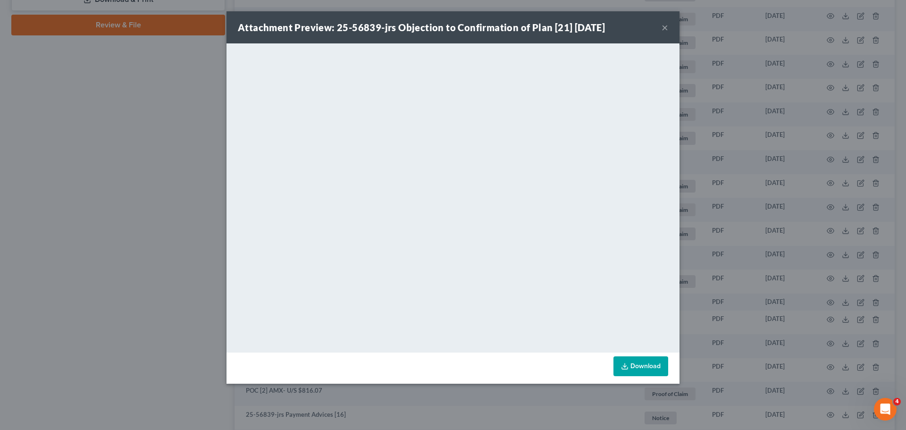
click at [663, 30] on button "×" at bounding box center [665, 27] width 7 height 11
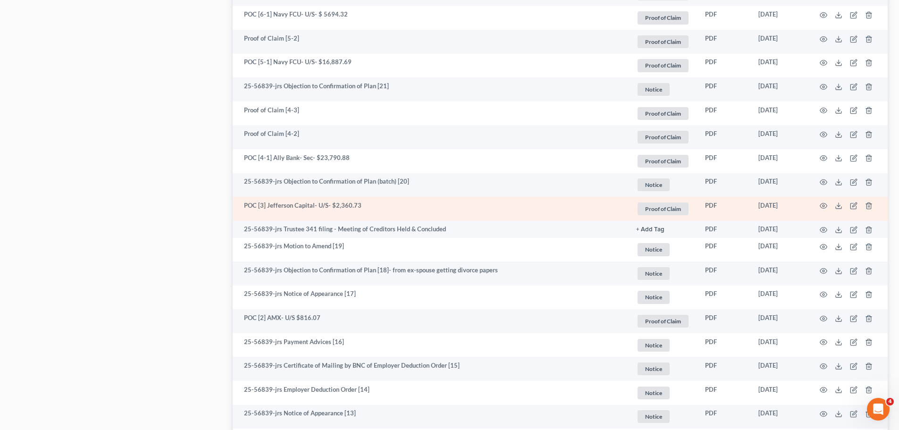
scroll to position [755, 0]
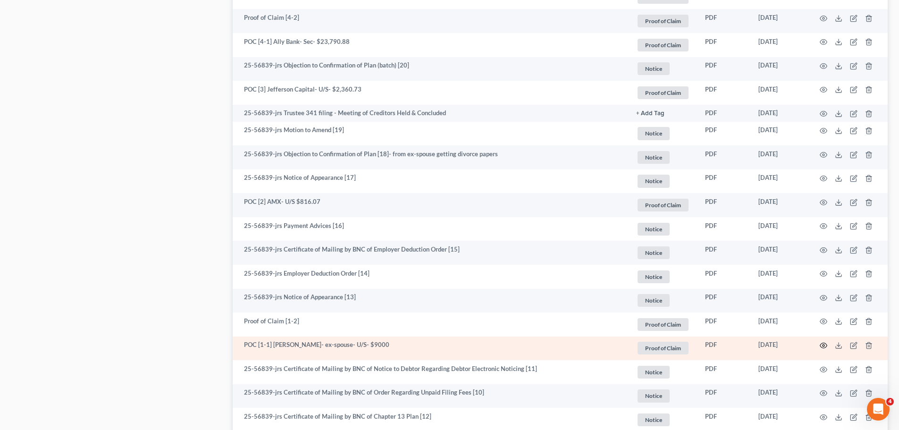
click at [822, 346] on icon "button" at bounding box center [824, 346] width 8 height 8
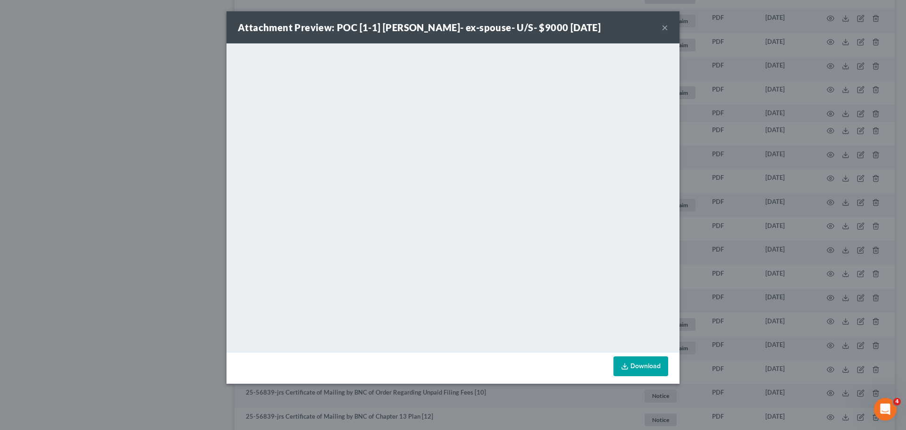
click at [668, 25] on div "Attachment Preview: POC [1-1] [PERSON_NAME]- ex-spouse- U/S- $9000 [DATE] ×" at bounding box center [453, 27] width 453 height 32
click at [663, 27] on button "×" at bounding box center [665, 27] width 7 height 11
